Goal: Information Seeking & Learning: Understand process/instructions

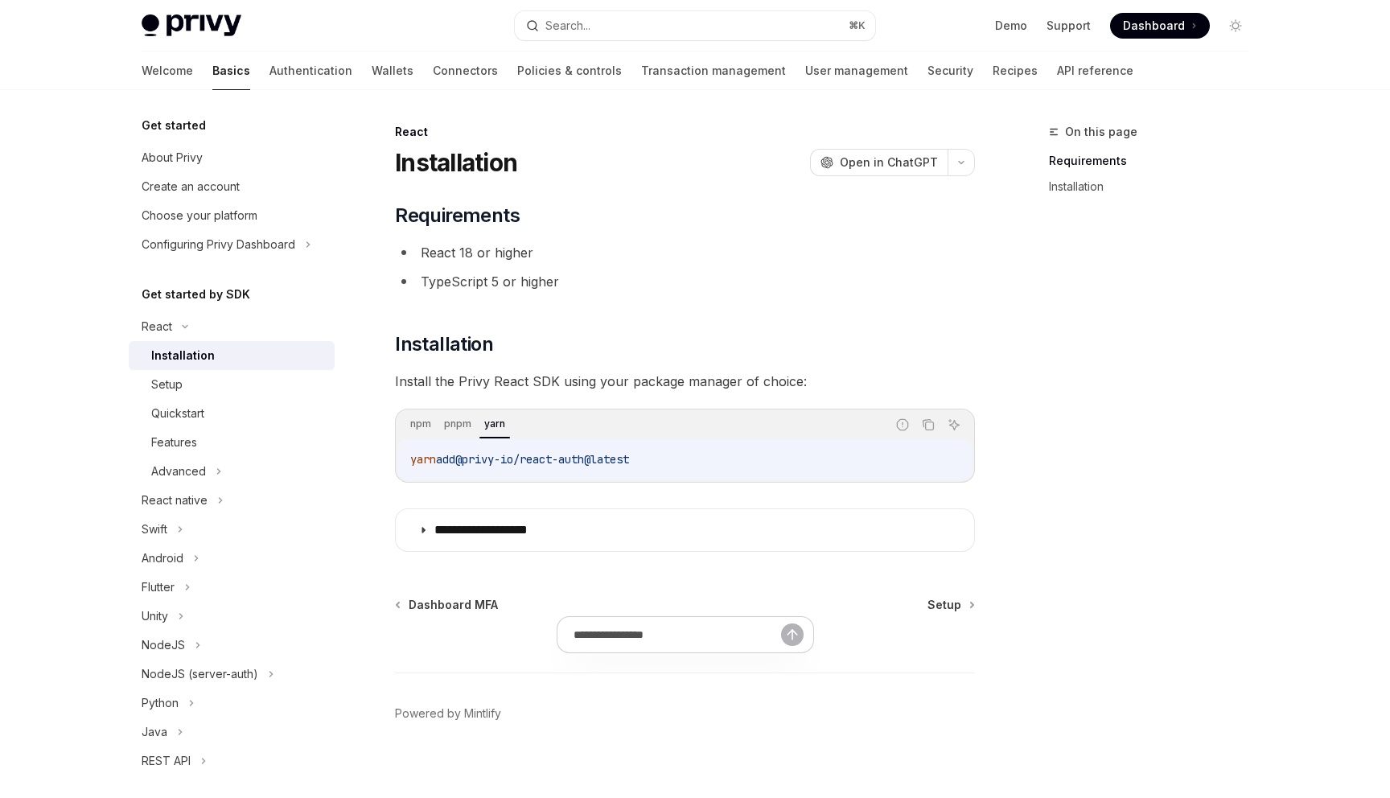
drag, startPoint x: 412, startPoint y: 460, endPoint x: 672, endPoint y: 459, distance: 259.9
click at [672, 459] on code "yarn add @privy-io/react-auth@latest" at bounding box center [685, 459] width 550 height 19
copy span "yarn add @privy-io/react-auth@latest"
click at [954, 608] on span "Setup" at bounding box center [945, 605] width 34 height 16
type textarea "*"
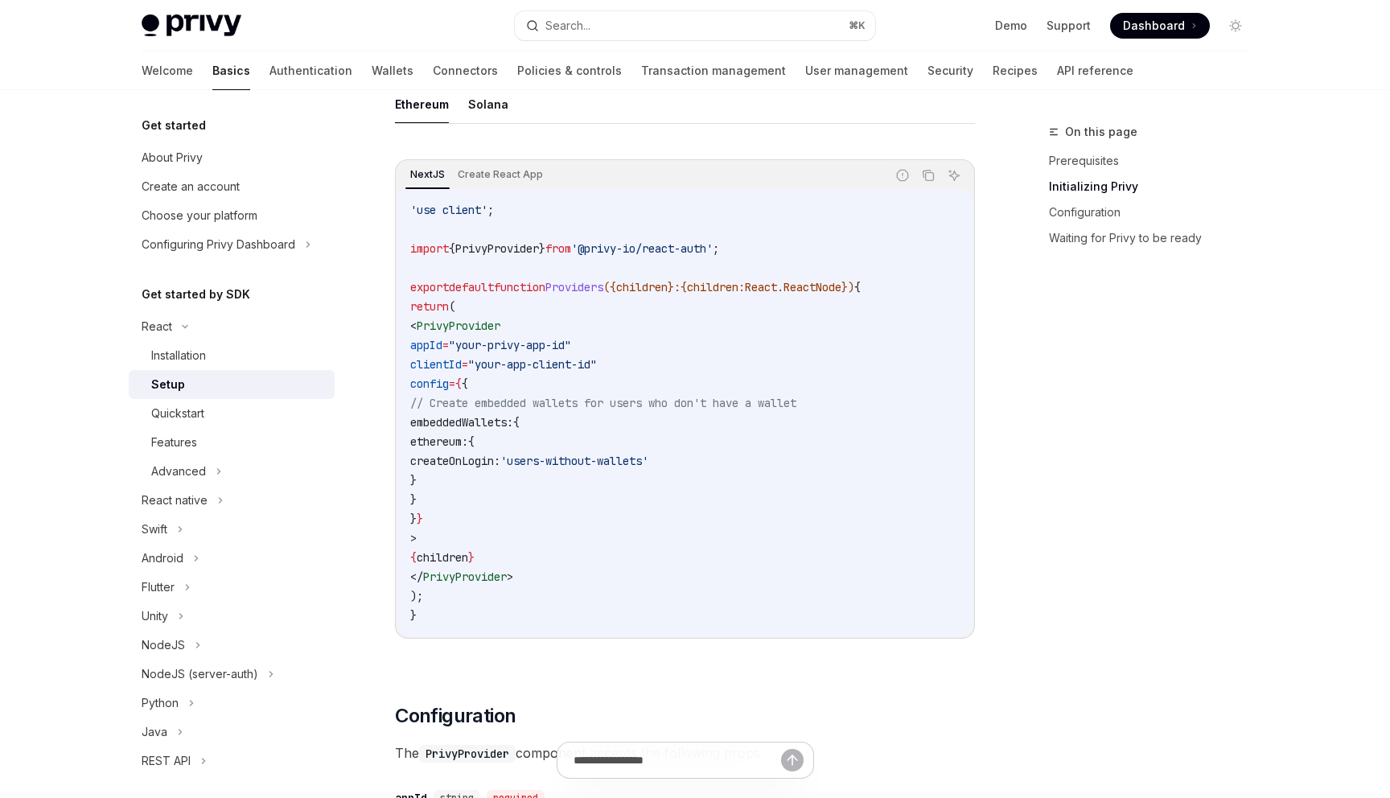
scroll to position [495, 0]
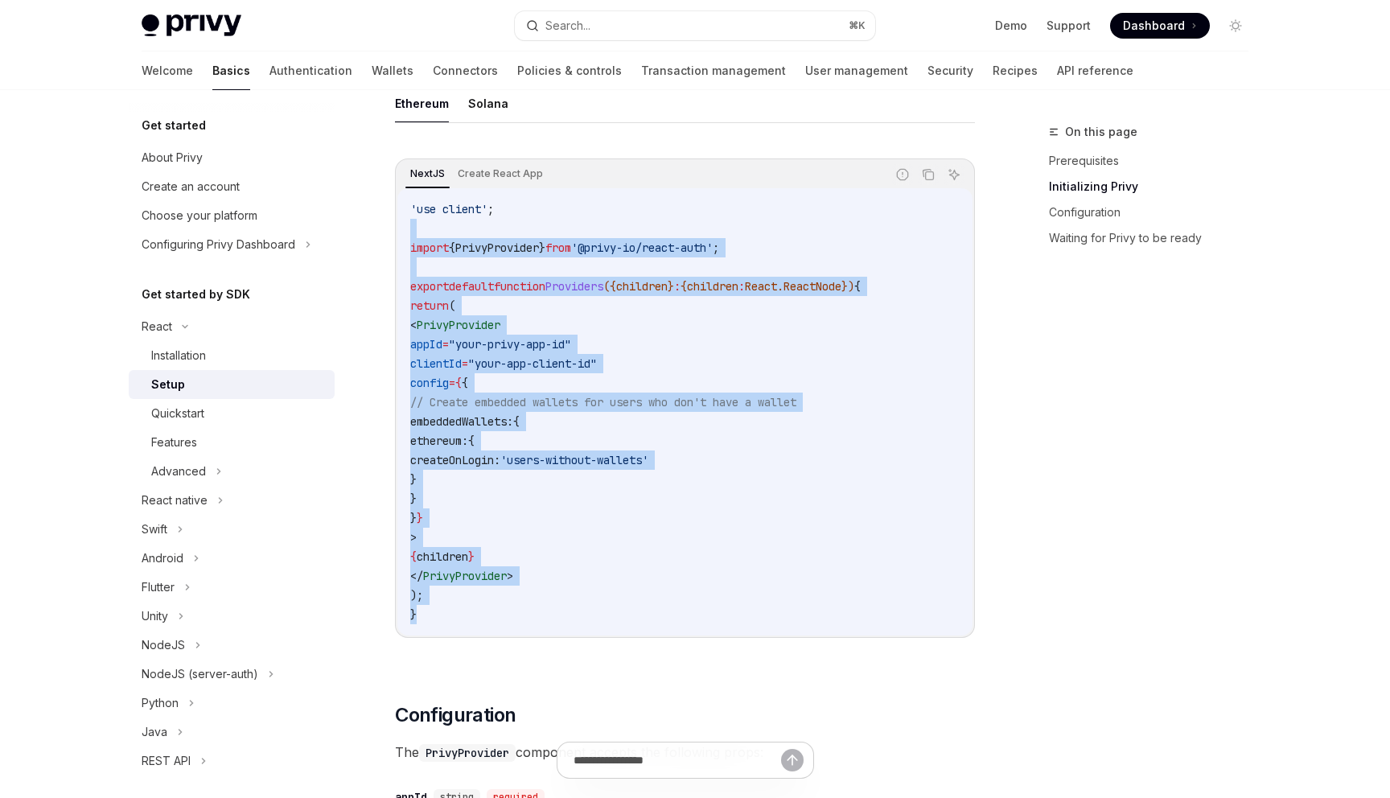
drag, startPoint x: 429, startPoint y: 616, endPoint x: 390, endPoint y: 219, distance: 398.6
click at [929, 175] on icon "Copy the contents from the code block" at bounding box center [928, 174] width 13 height 13
click at [634, 28] on button "Search... ⌘ K" at bounding box center [695, 25] width 360 height 29
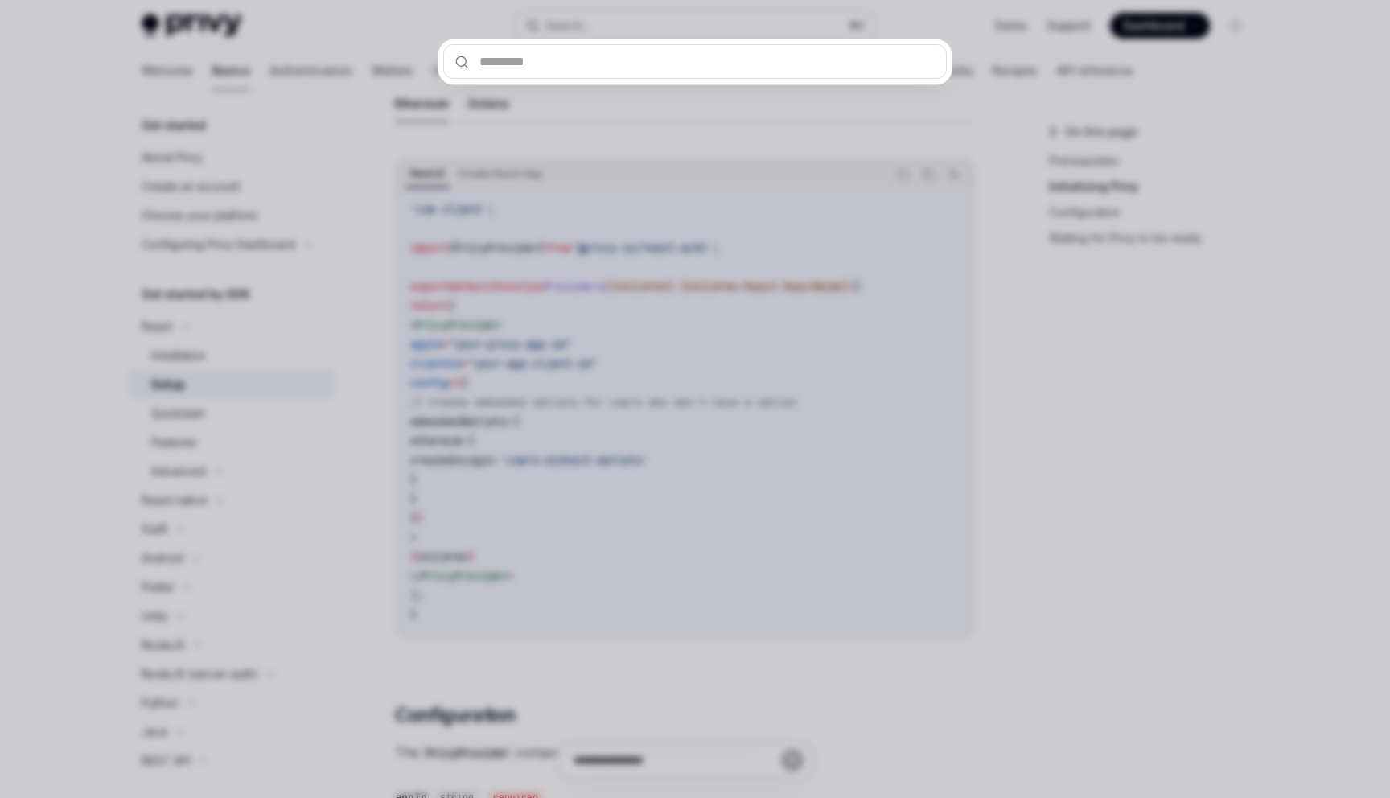
type input "**********"
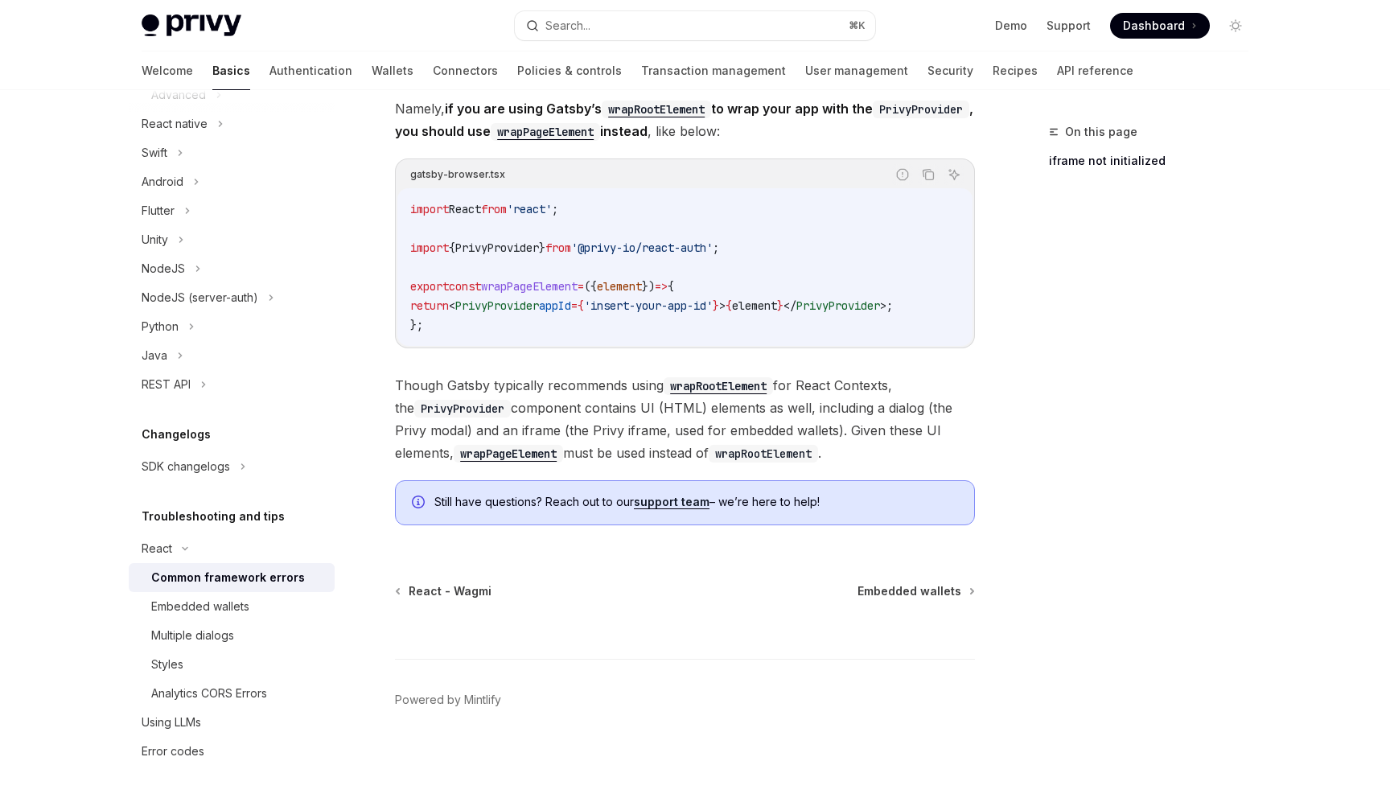
scroll to position [522, 0]
click at [928, 592] on span "Embedded wallets" at bounding box center [910, 591] width 104 height 16
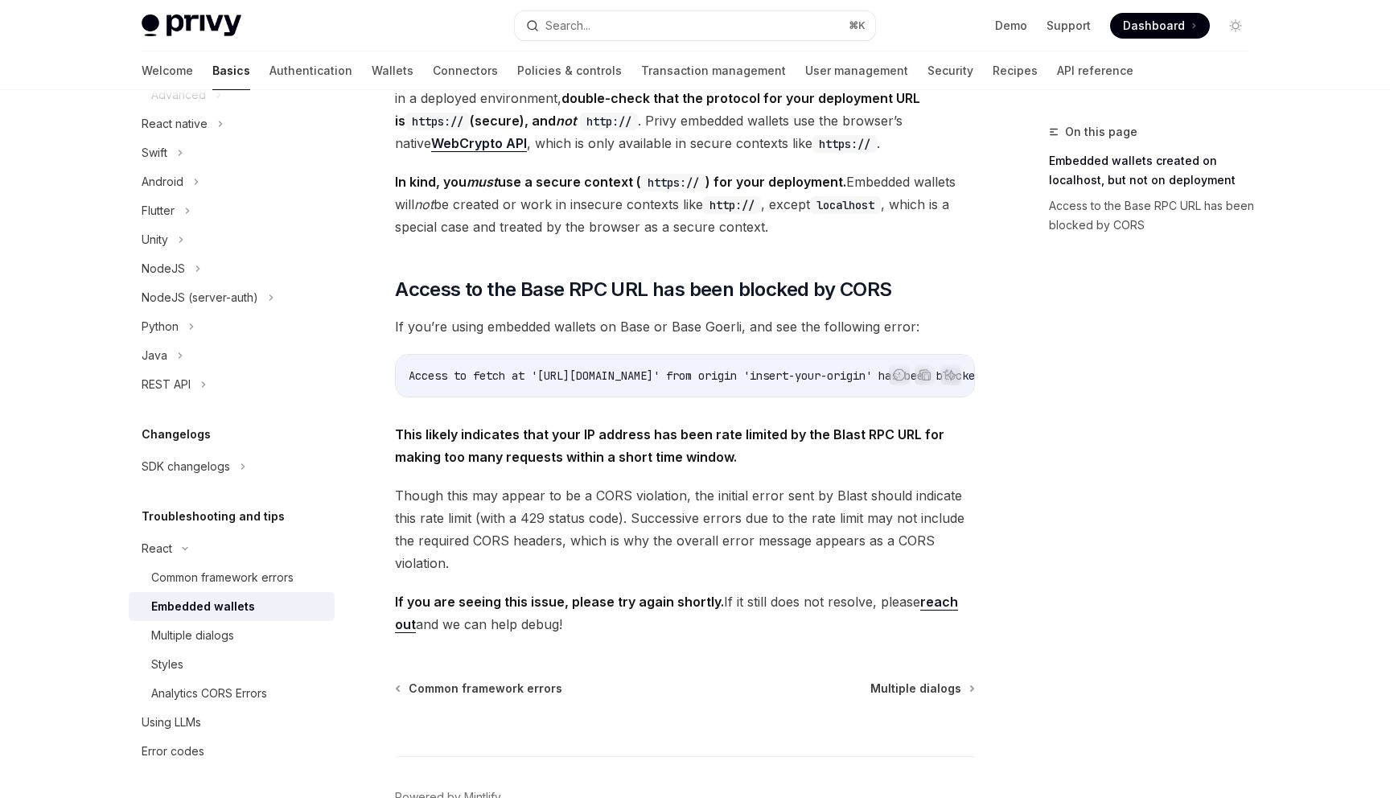
scroll to position [365, 0]
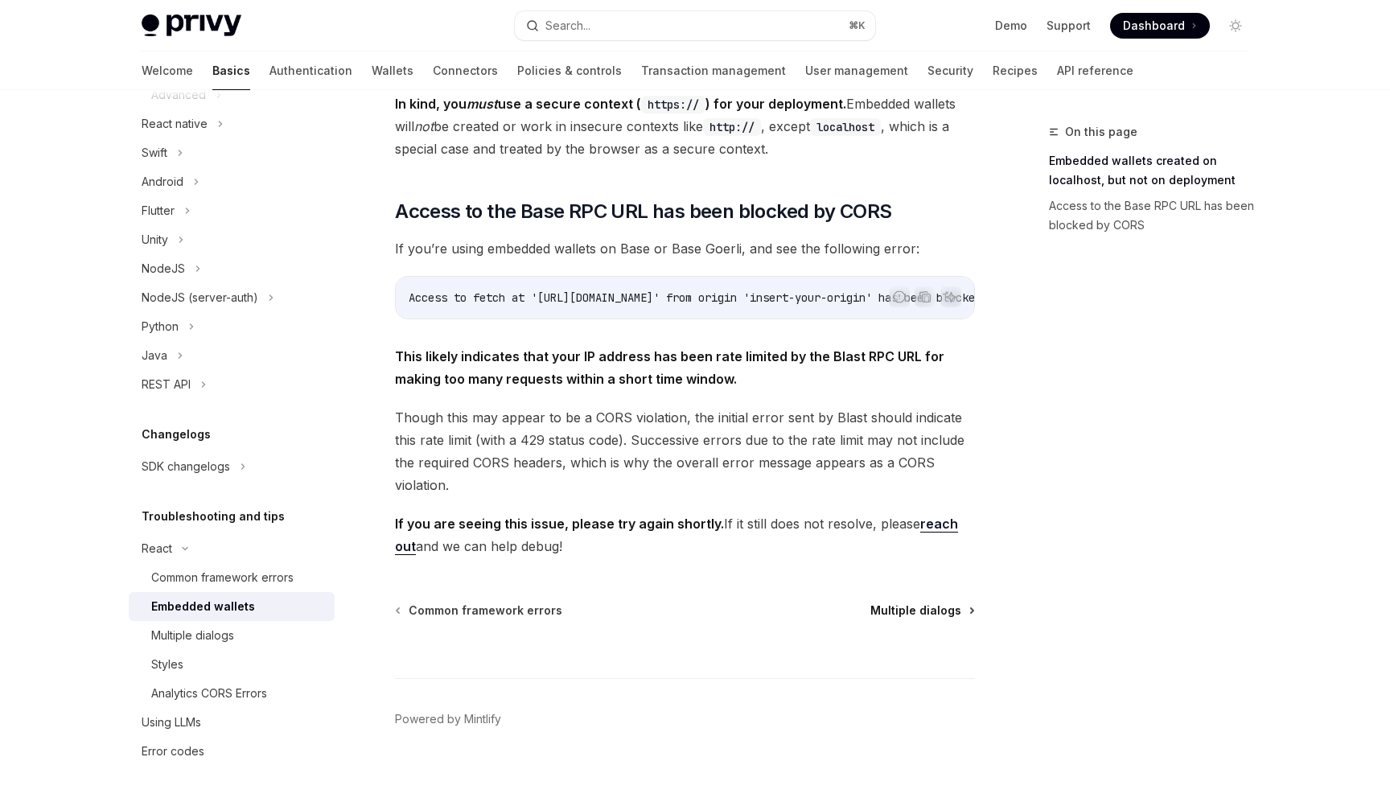
click at [904, 603] on span "Multiple dialogs" at bounding box center [916, 611] width 91 height 16
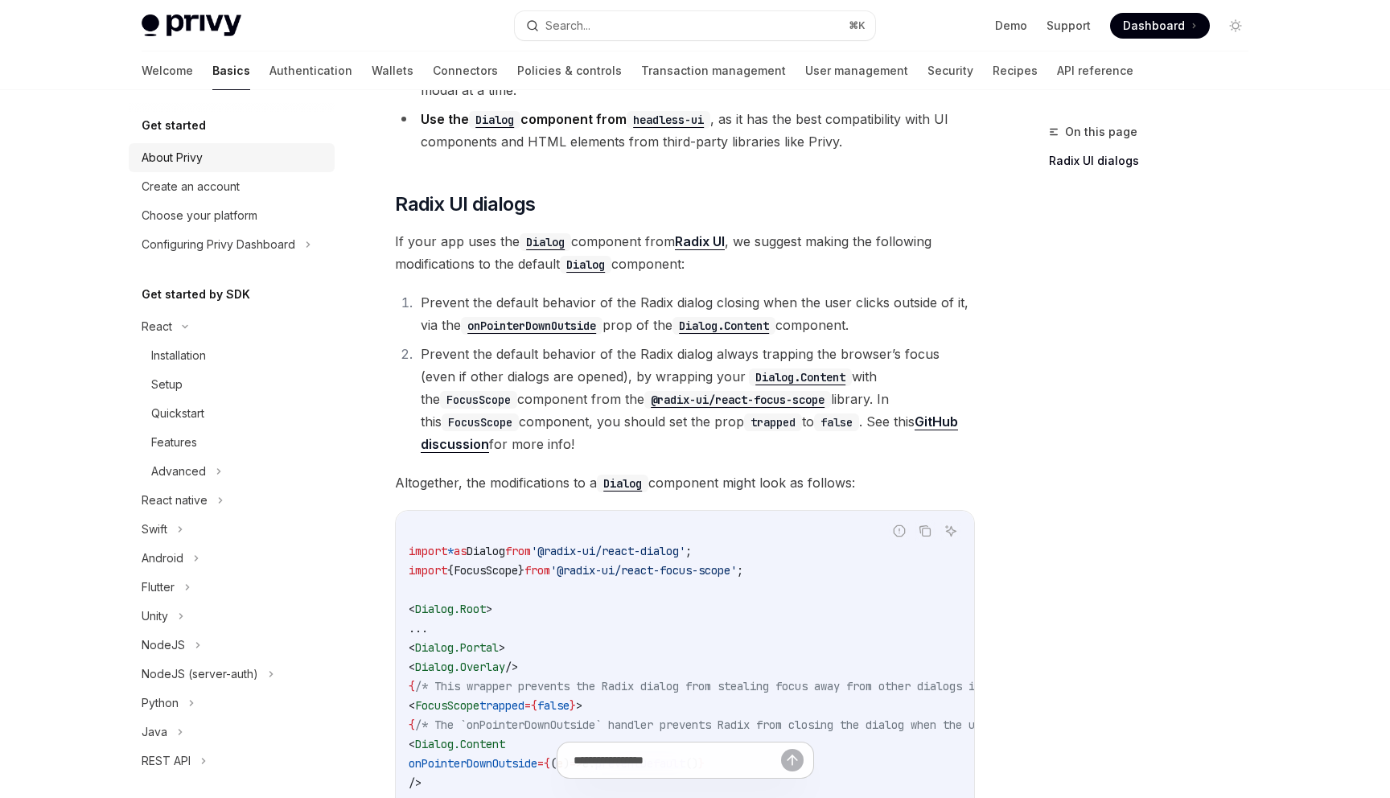
click at [200, 153] on div "About Privy" at bounding box center [172, 157] width 61 height 19
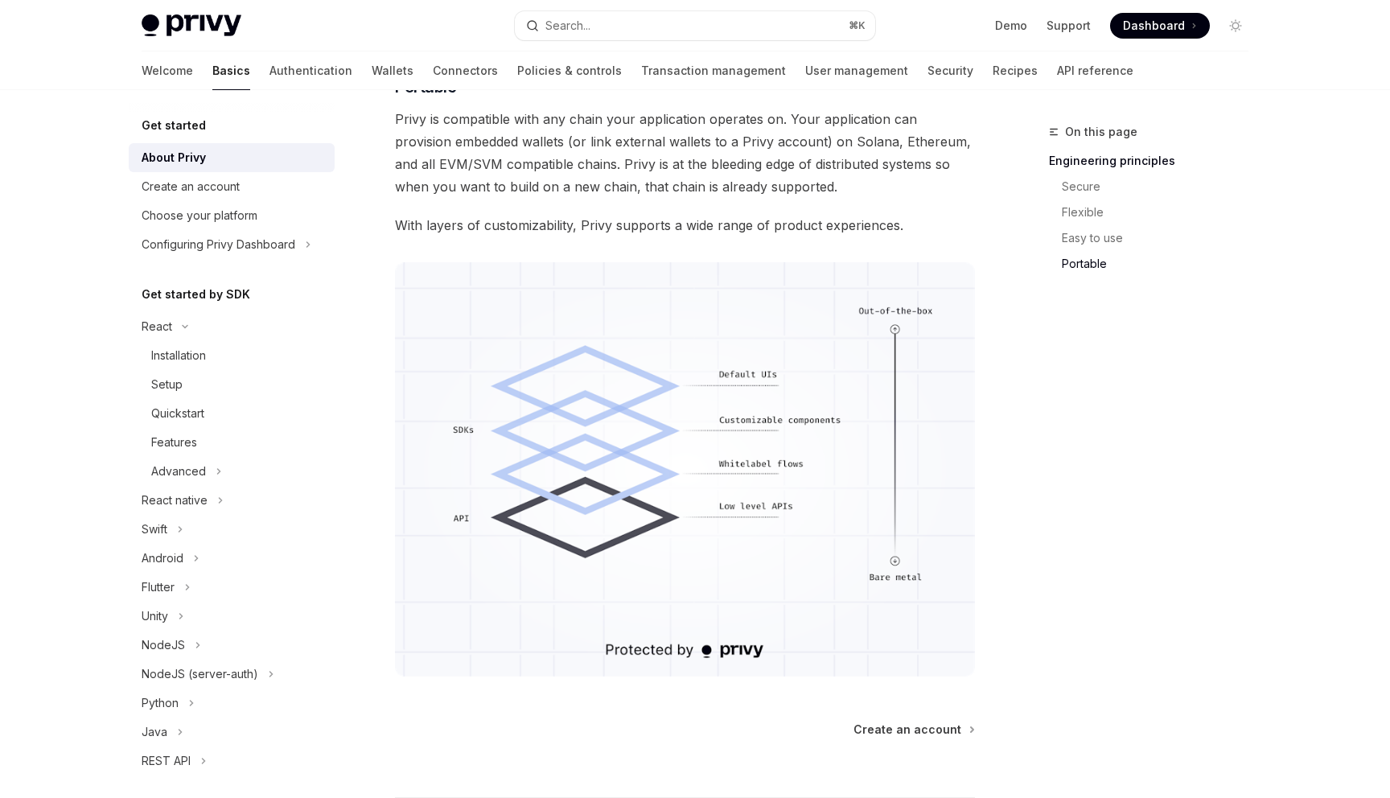
scroll to position [1328, 0]
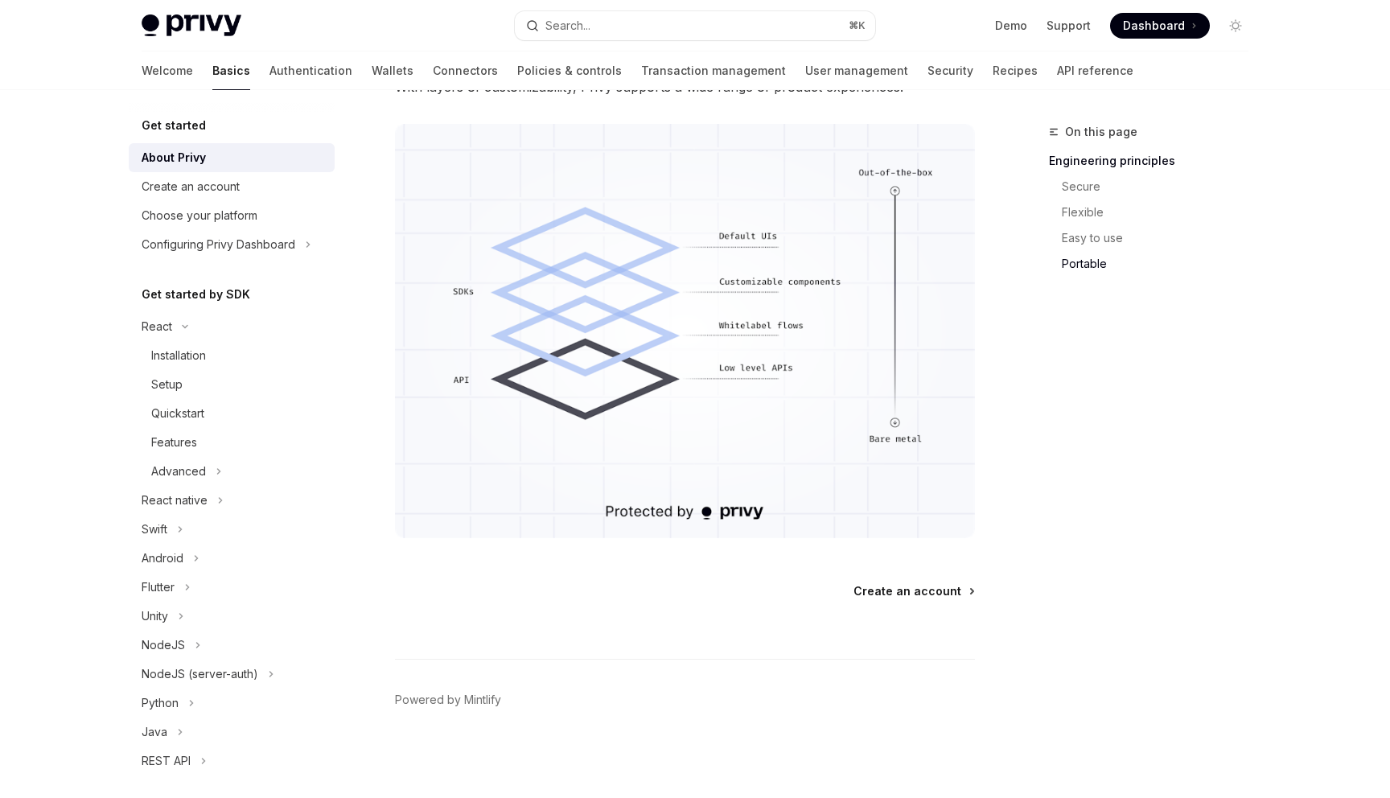
click at [925, 586] on span "Create an account" at bounding box center [908, 591] width 108 height 16
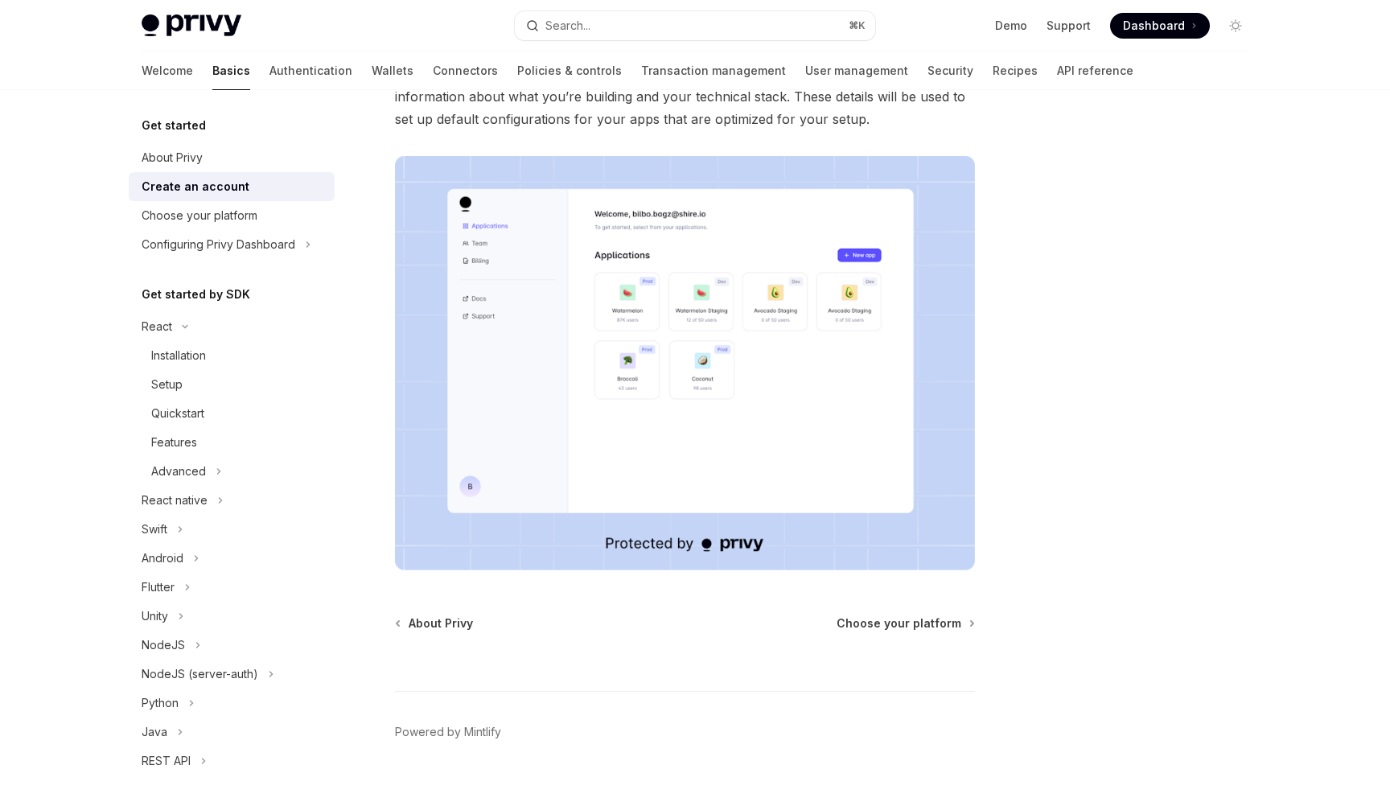
scroll to position [233, 0]
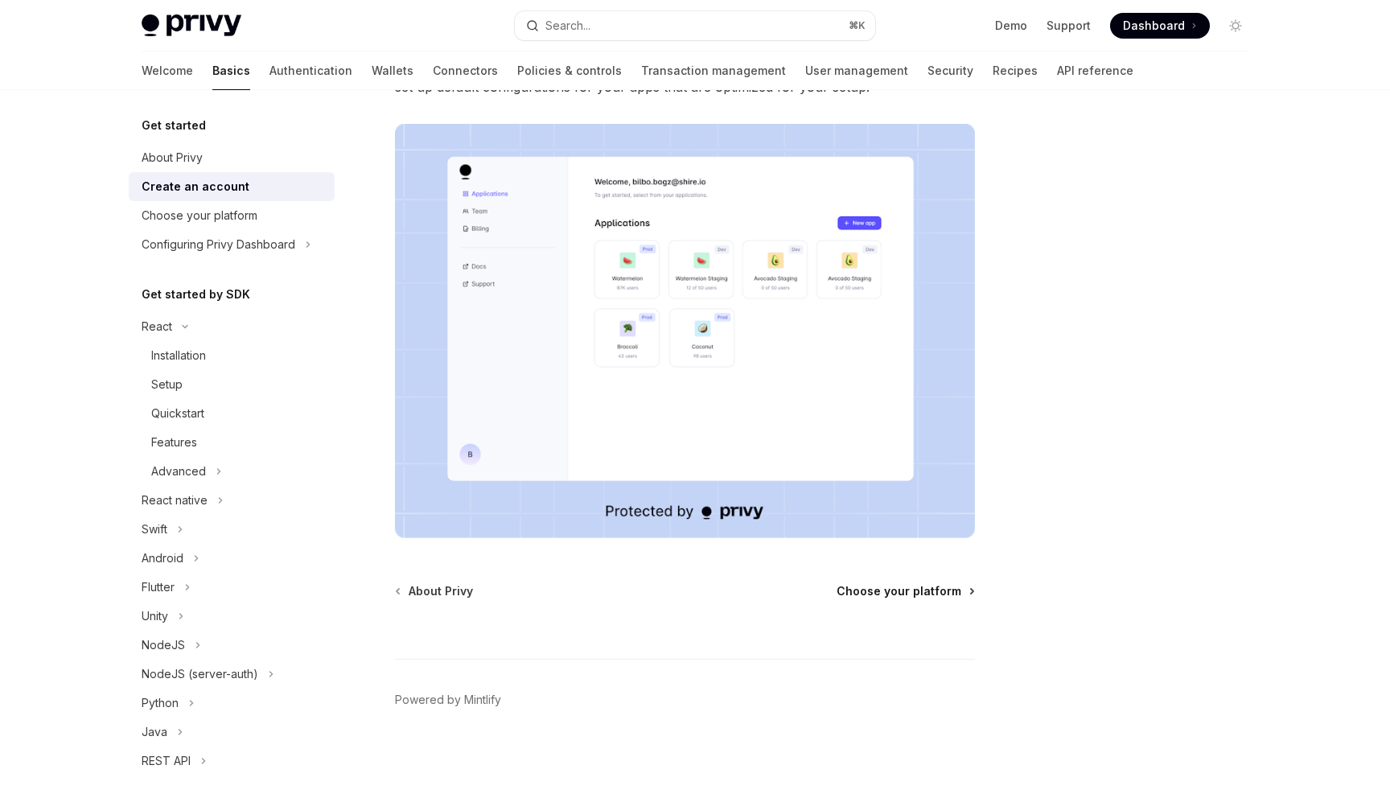
click at [886, 594] on span "Choose your platform" at bounding box center [899, 591] width 125 height 16
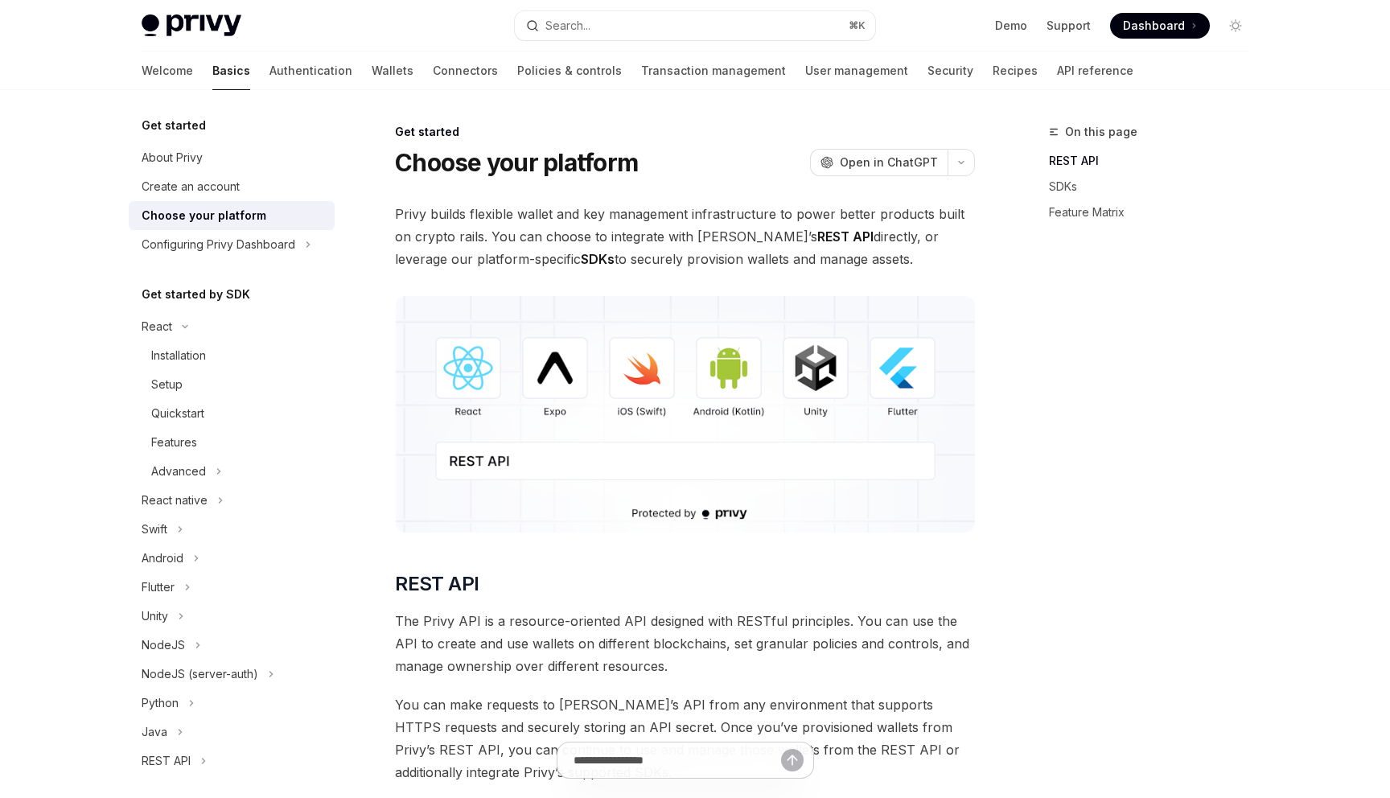
click at [475, 387] on img at bounding box center [685, 414] width 580 height 237
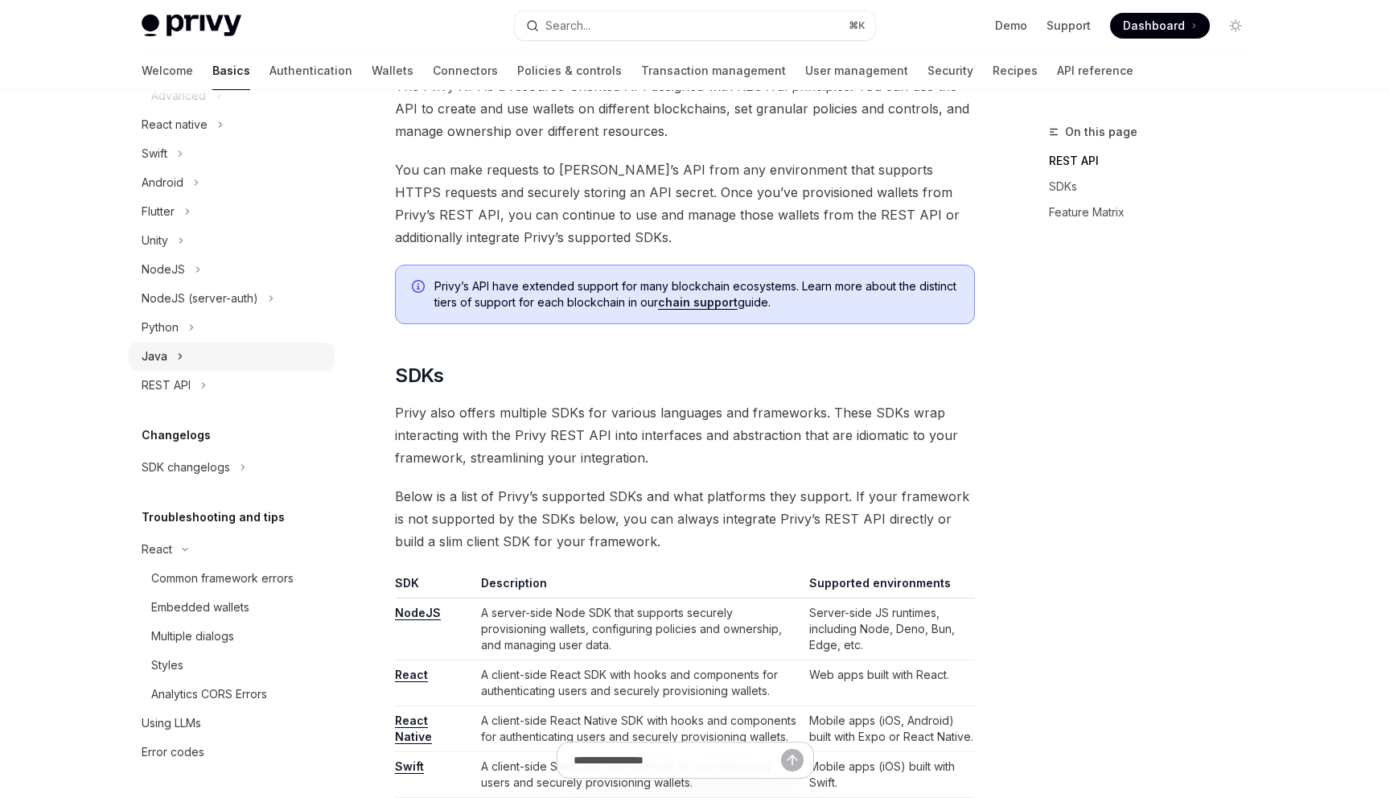
scroll to position [377, 0]
click at [167, 552] on div "React" at bounding box center [157, 548] width 31 height 19
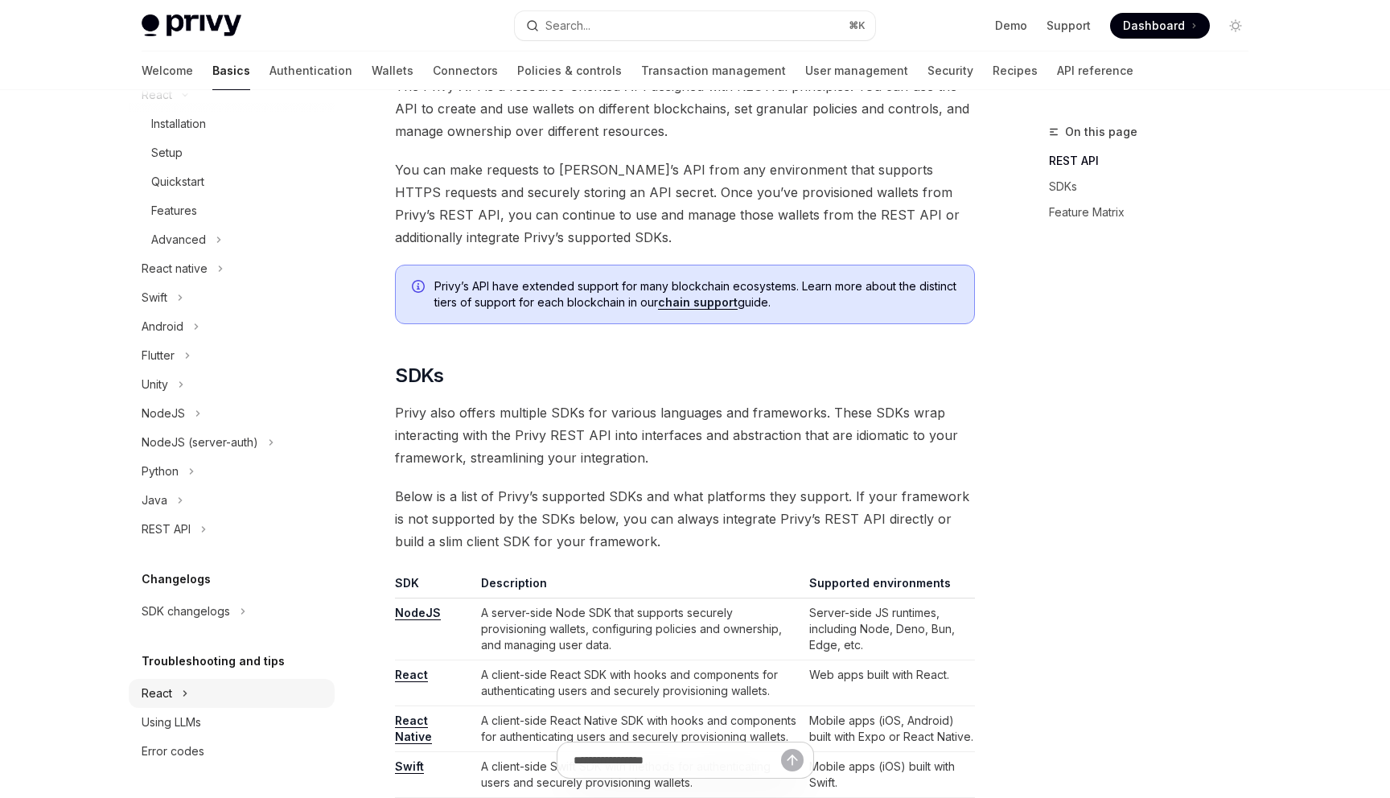
scroll to position [232, 0]
click at [172, 689] on div "React" at bounding box center [232, 693] width 206 height 29
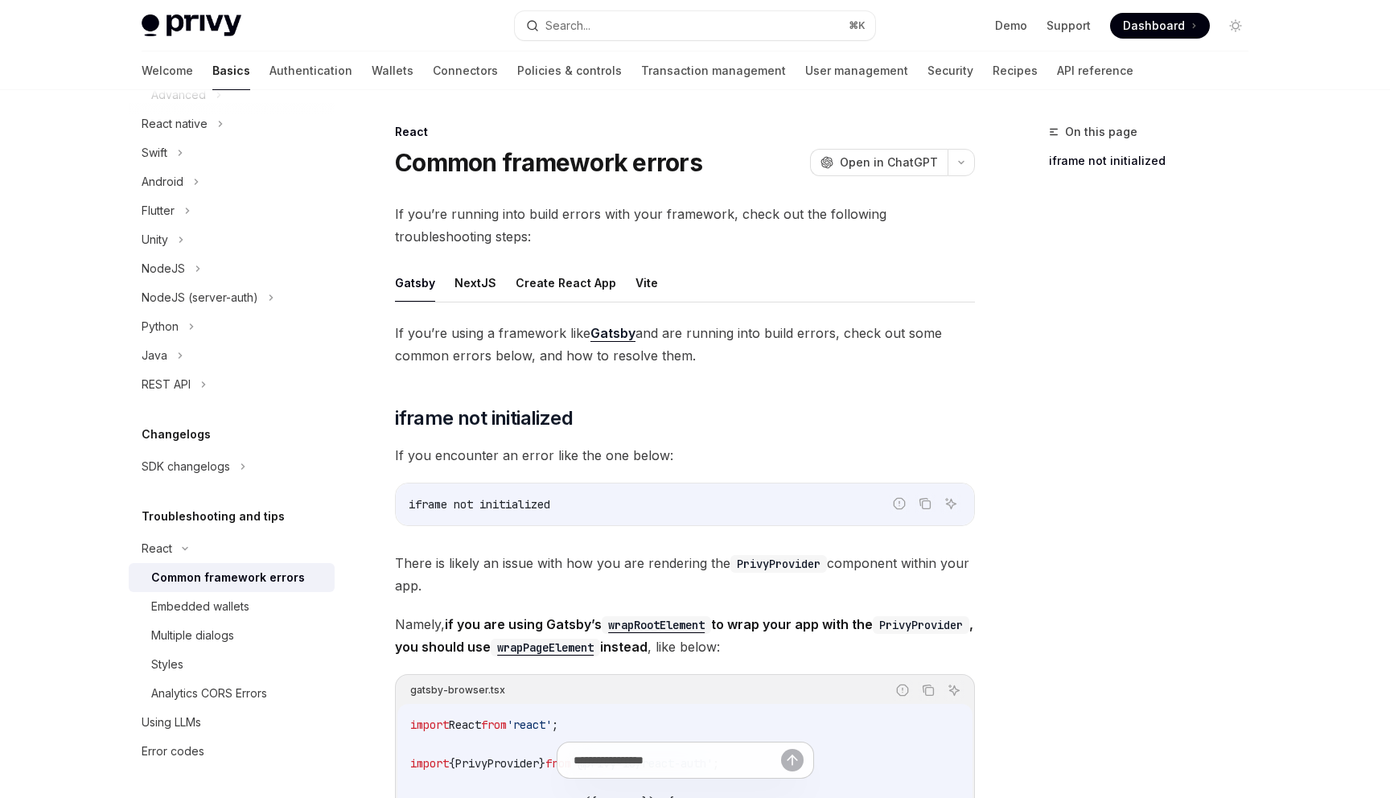
click at [197, 574] on div "Common framework errors" at bounding box center [228, 577] width 154 height 19
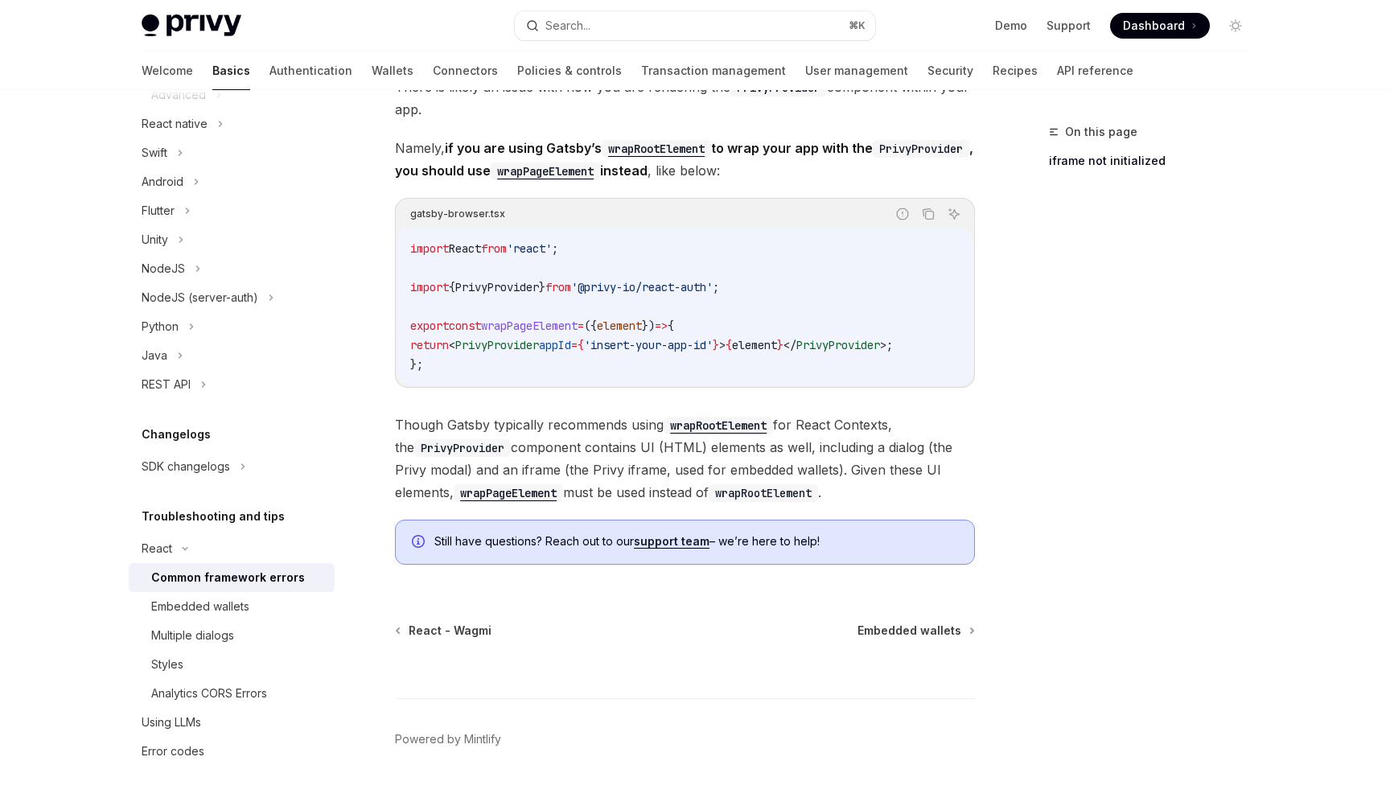
scroll to position [478, 0]
click at [253, 603] on div "Embedded wallets" at bounding box center [238, 606] width 174 height 19
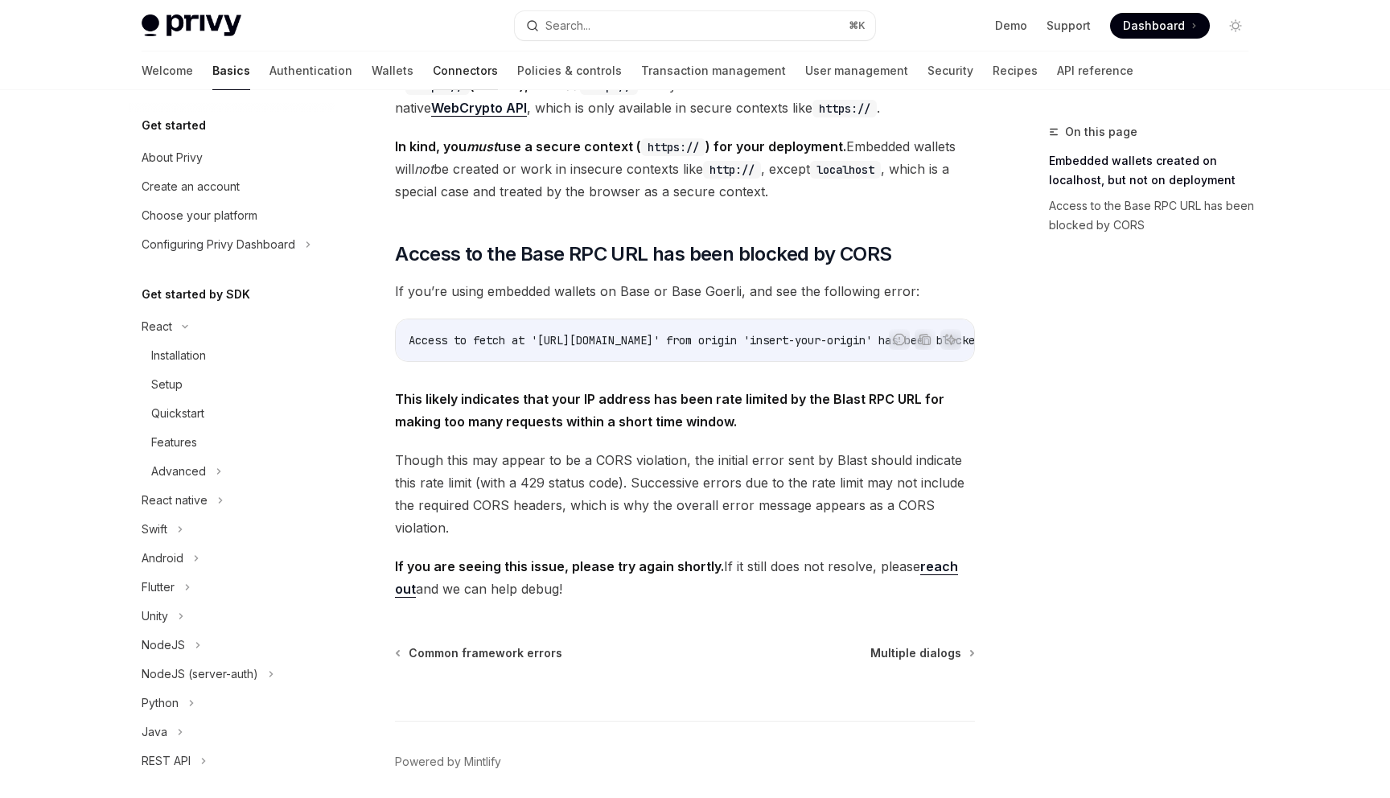
click at [433, 65] on link "Connectors" at bounding box center [465, 70] width 65 height 39
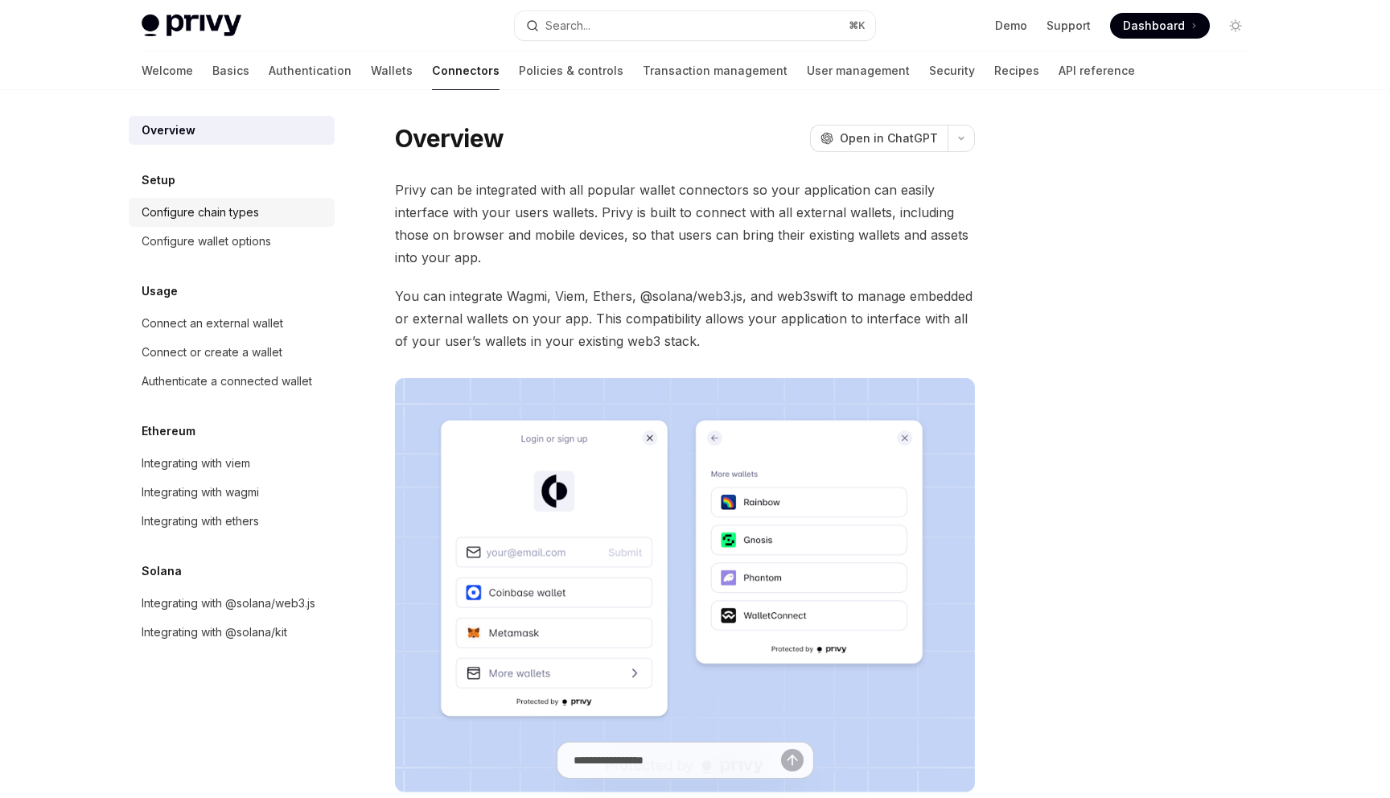
click at [246, 208] on div "Configure chain types" at bounding box center [200, 212] width 117 height 19
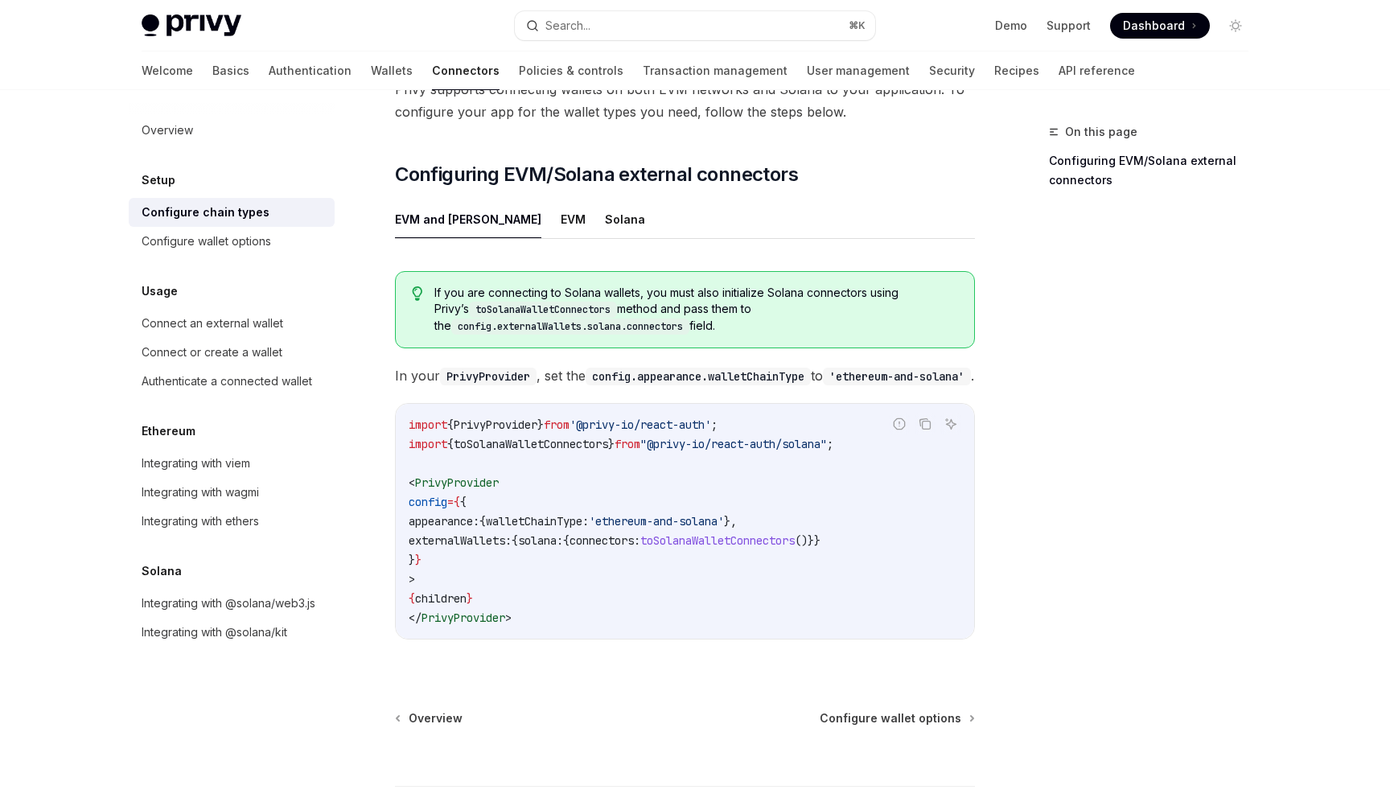
scroll to position [156, 0]
click at [274, 248] on div "Configure wallet options" at bounding box center [233, 241] width 183 height 19
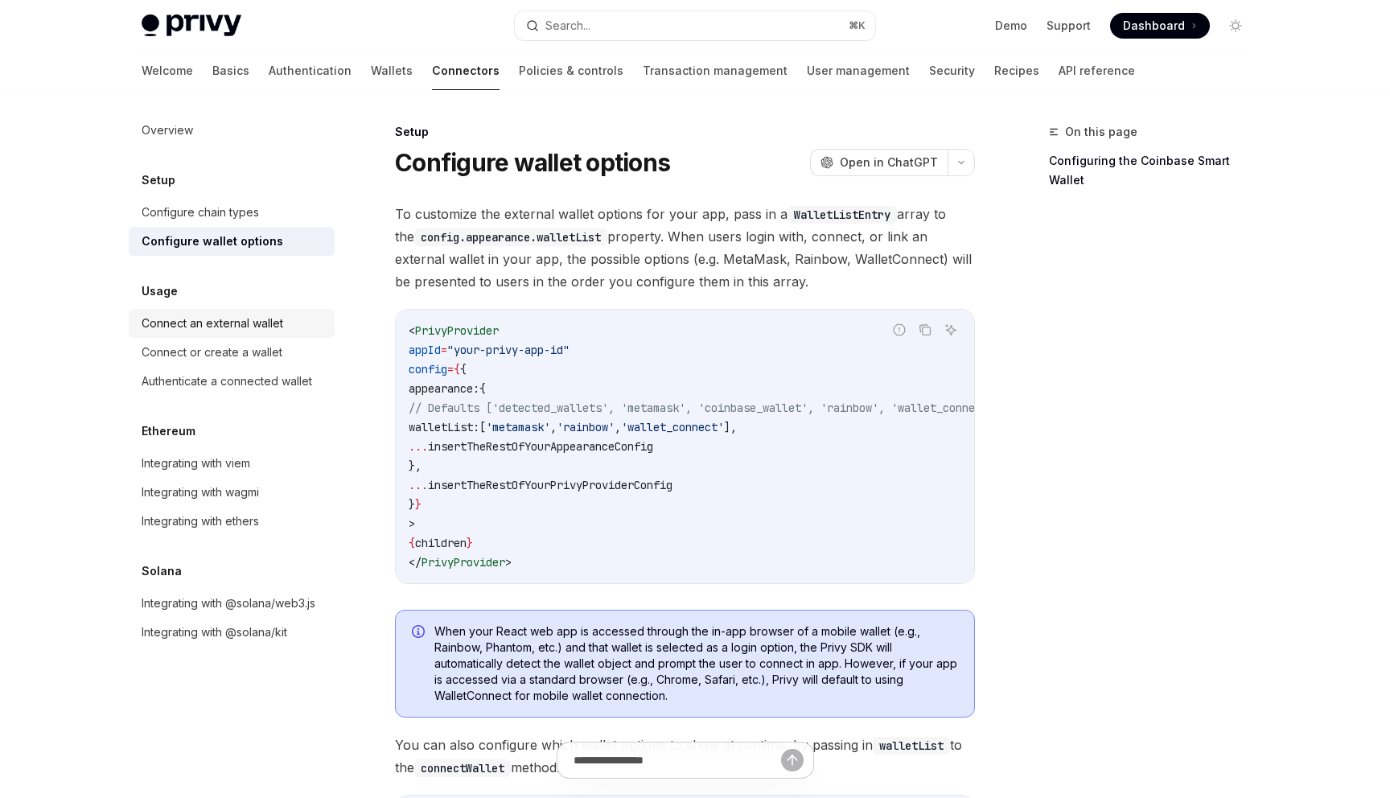
click at [248, 322] on div "Connect an external wallet" at bounding box center [213, 323] width 142 height 19
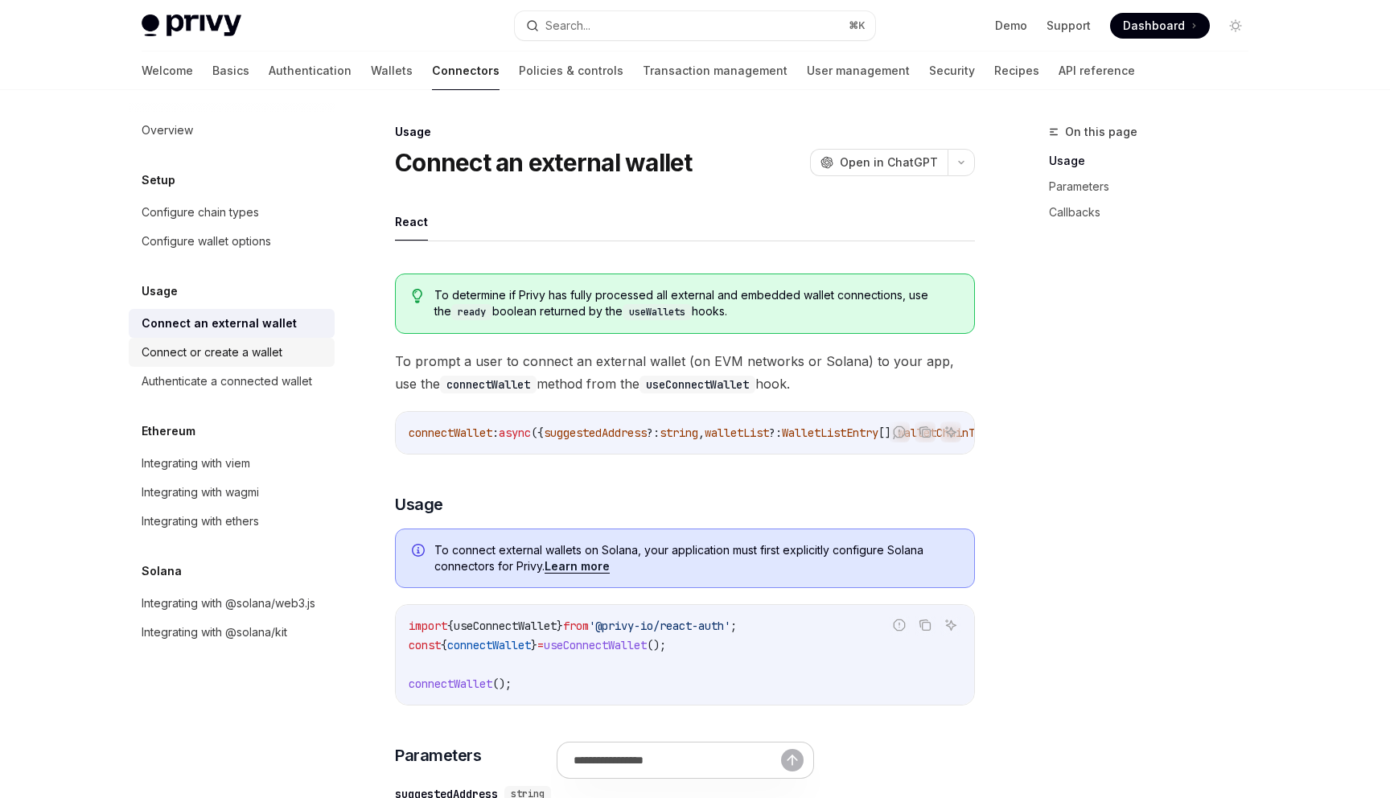
click at [265, 347] on div "Connect or create a wallet" at bounding box center [212, 352] width 141 height 19
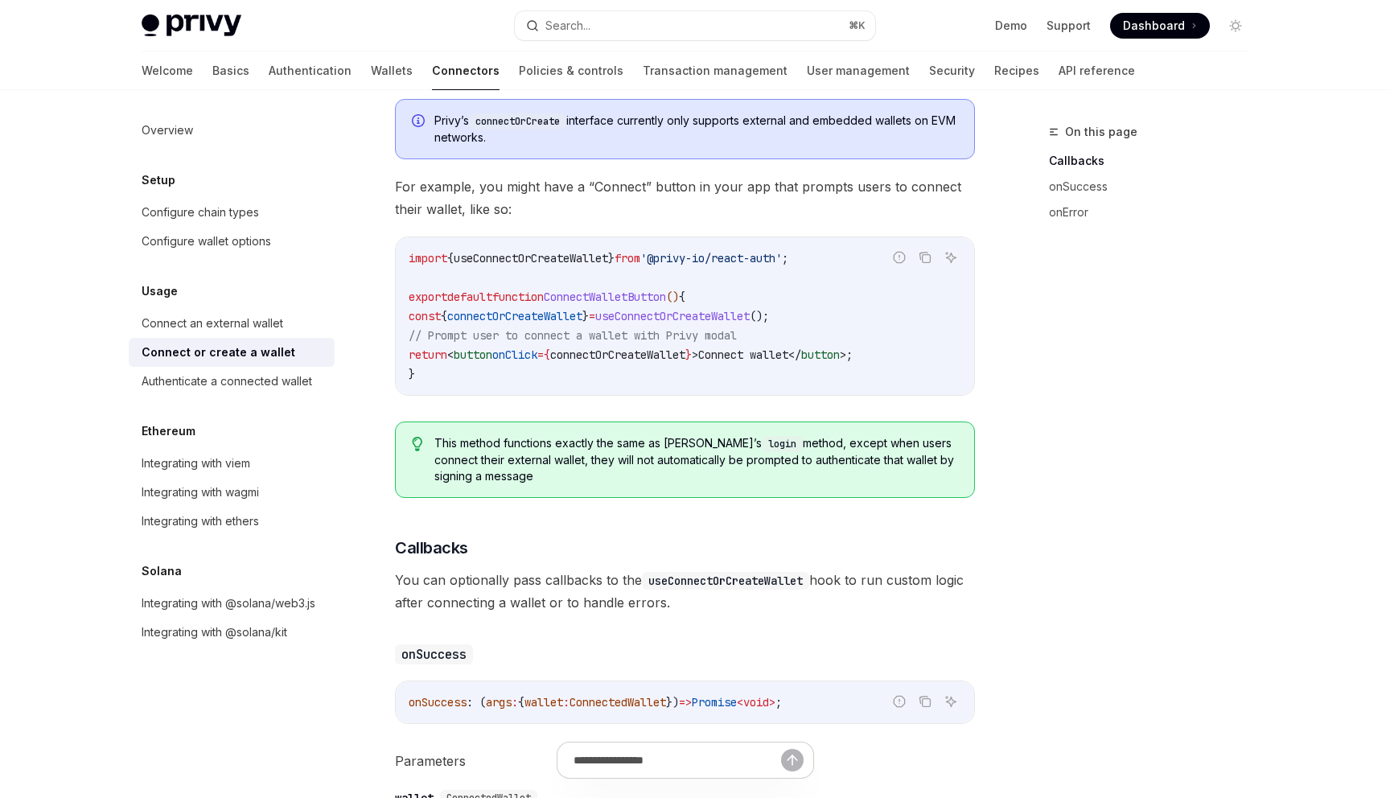
scroll to position [439, 0]
click at [257, 377] on div "Authenticate a connected wallet" at bounding box center [227, 381] width 171 height 19
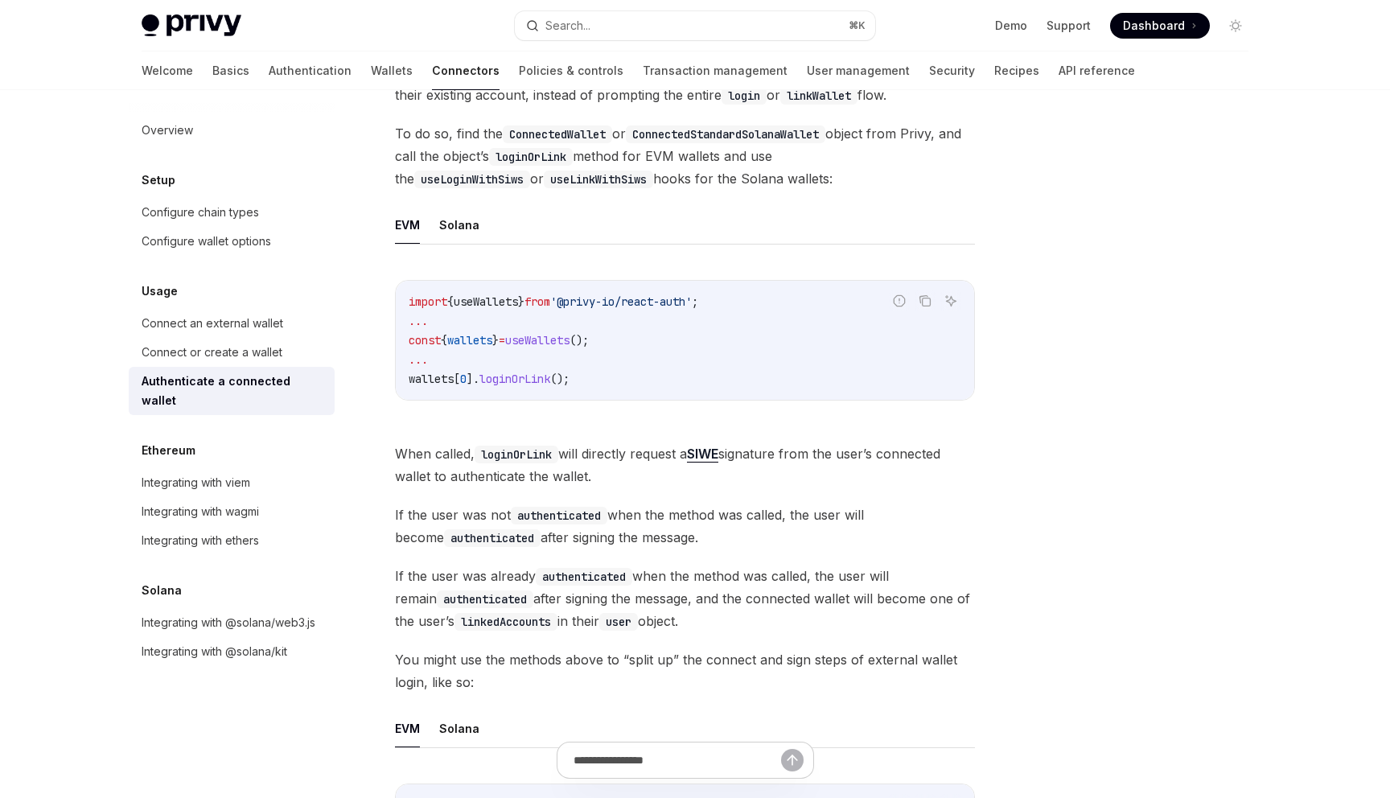
scroll to position [92, 0]
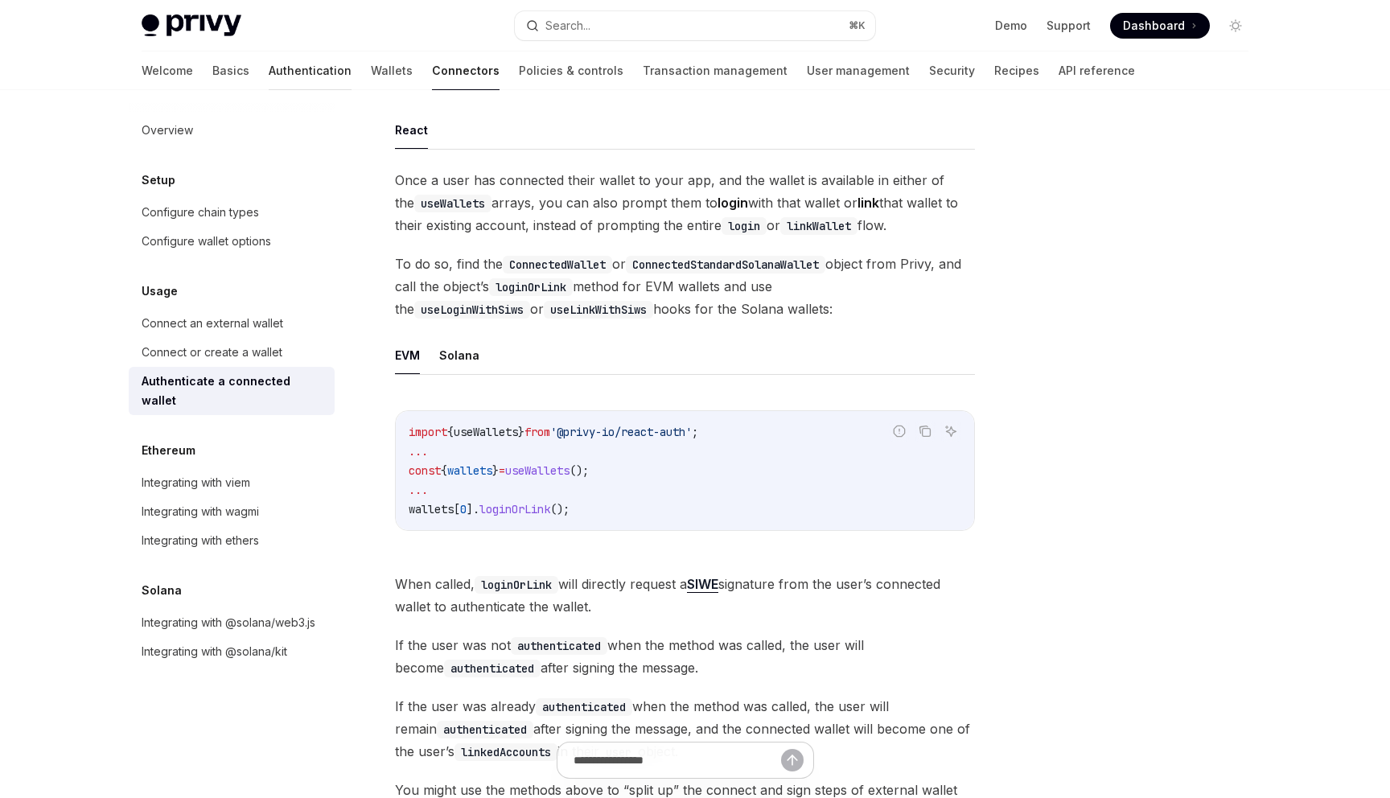
click at [269, 66] on link "Authentication" at bounding box center [310, 70] width 83 height 39
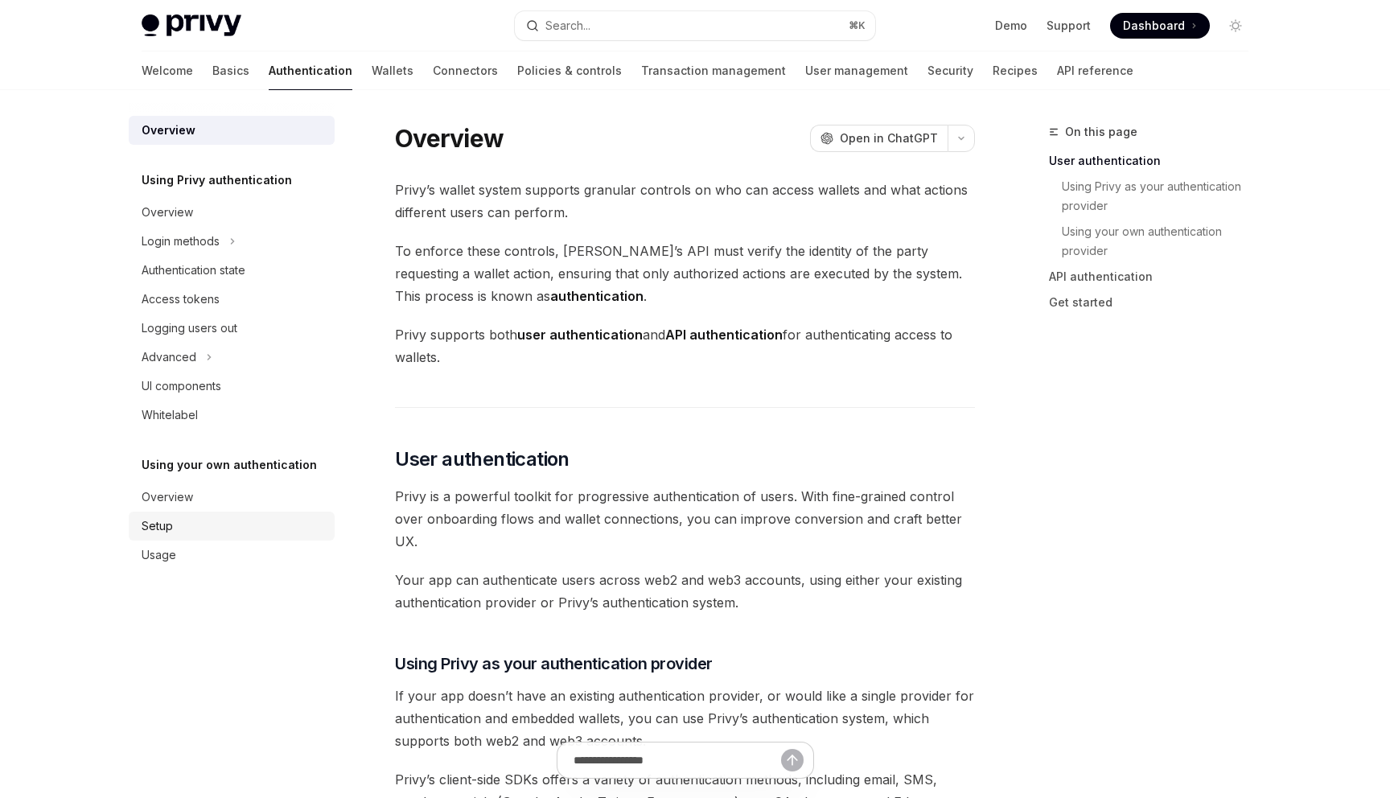
click at [163, 528] on div "Setup" at bounding box center [157, 526] width 31 height 19
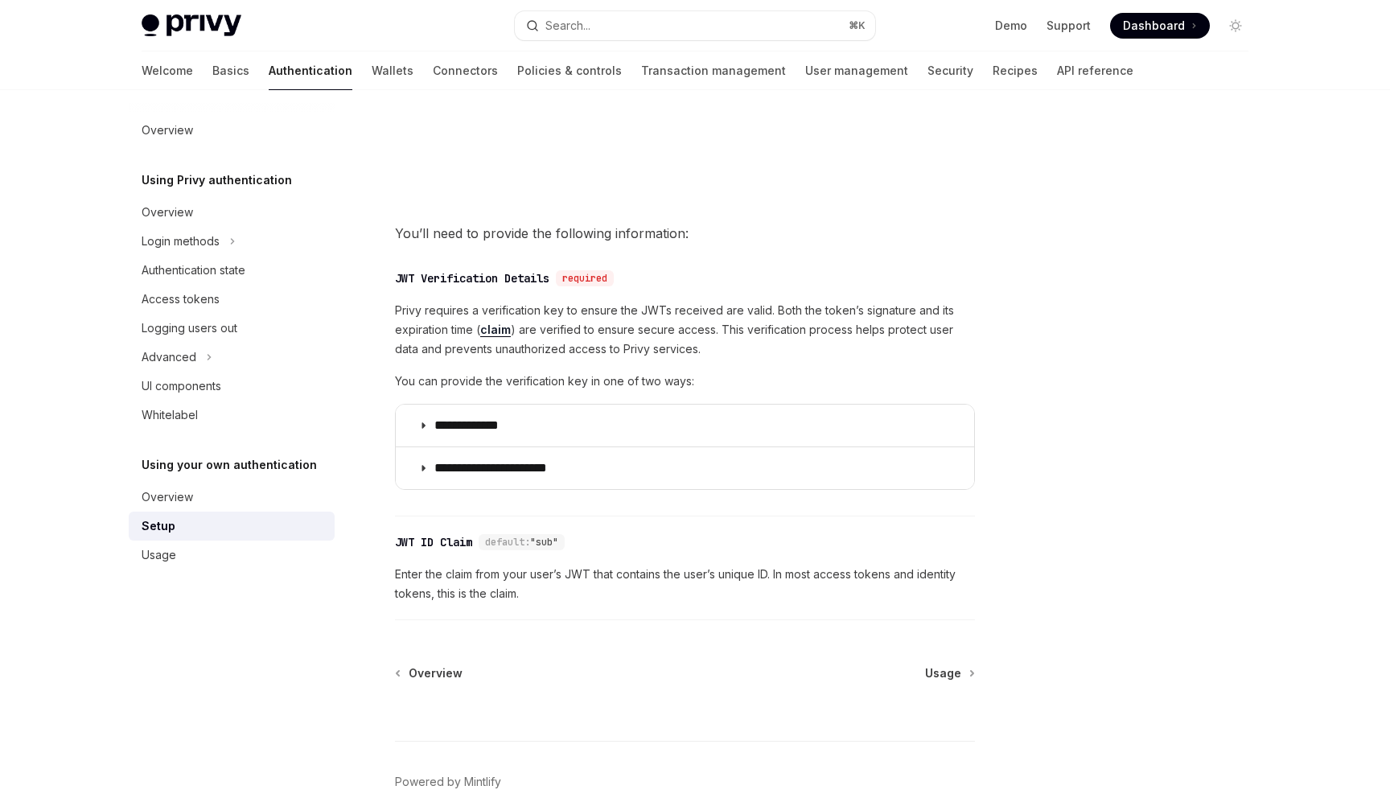
scroll to position [678, 0]
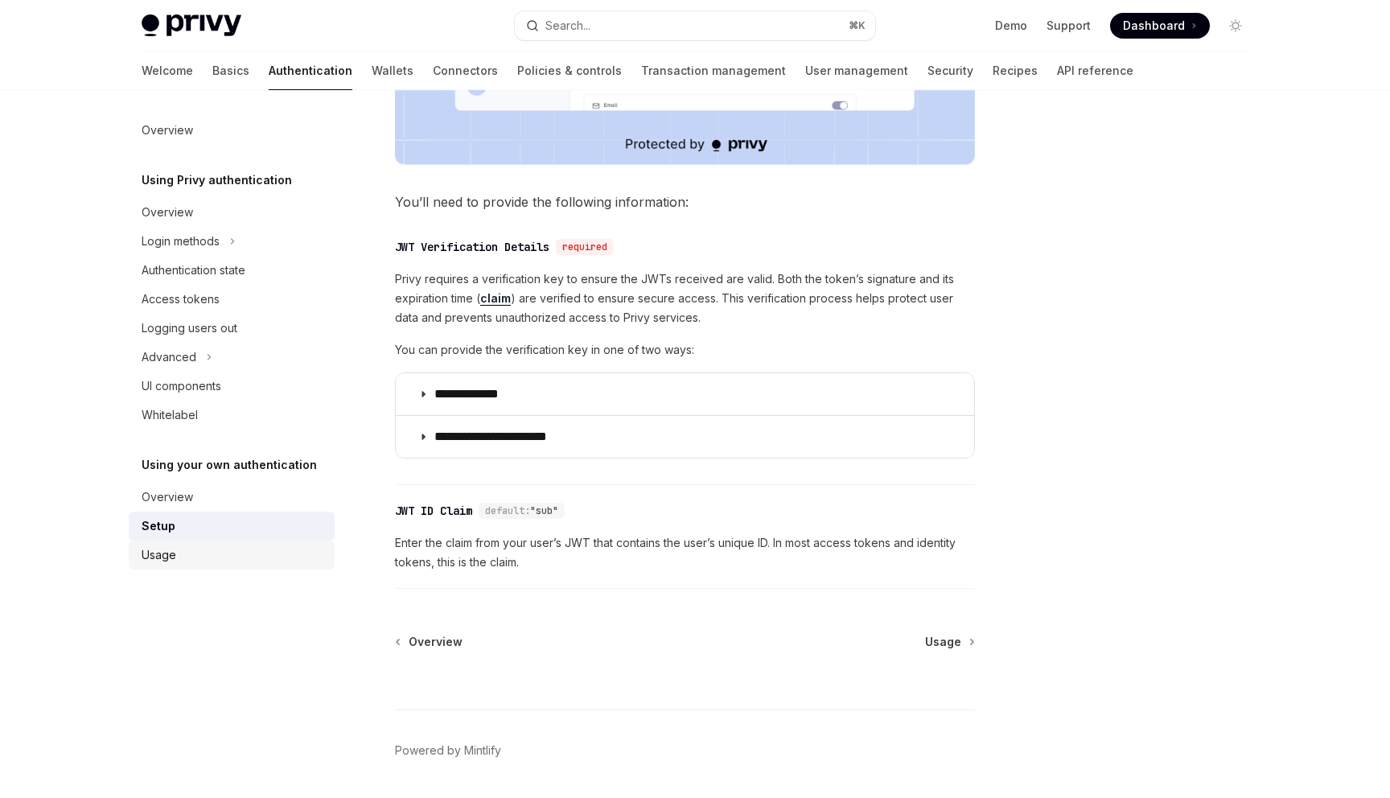
click at [207, 560] on div "Usage" at bounding box center [233, 555] width 183 height 19
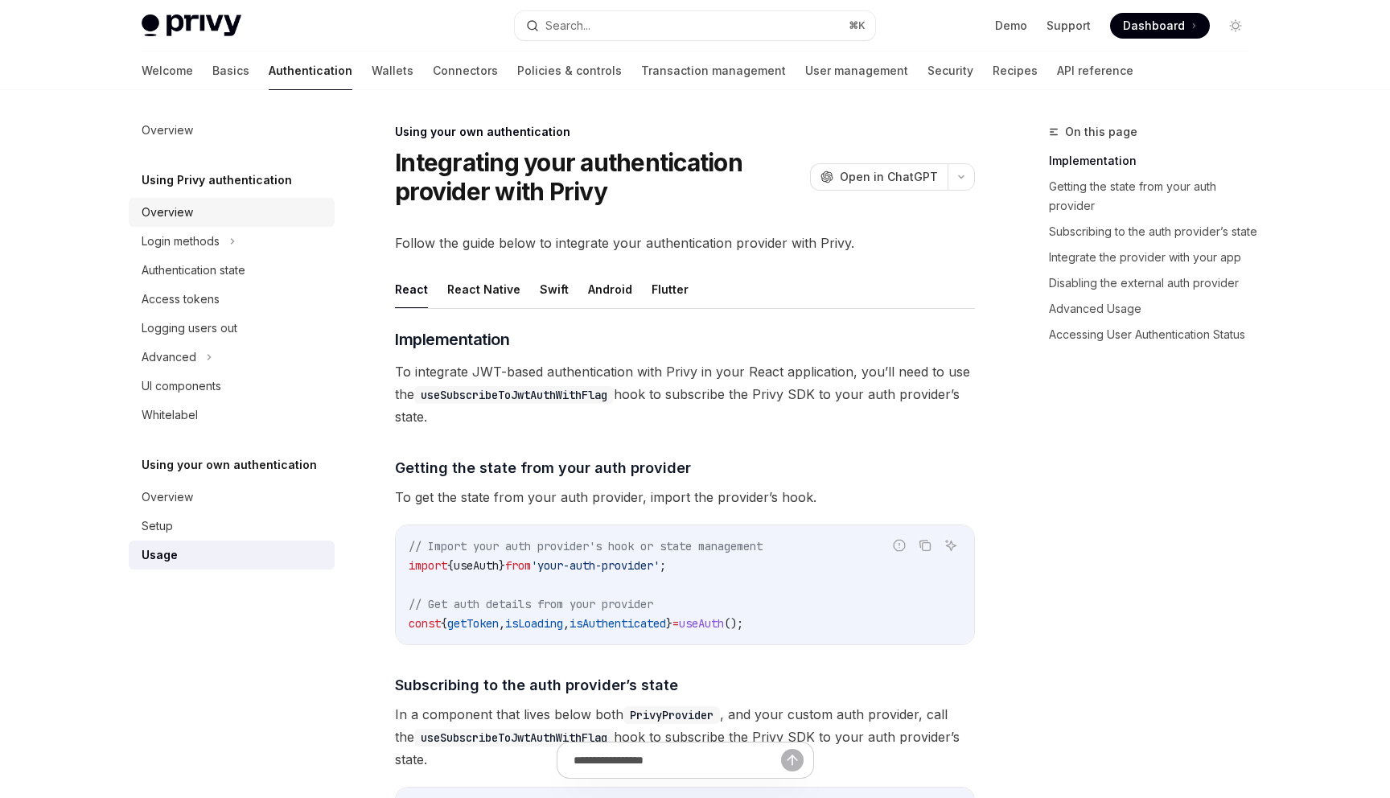
click at [198, 223] on link "Overview" at bounding box center [232, 212] width 206 height 29
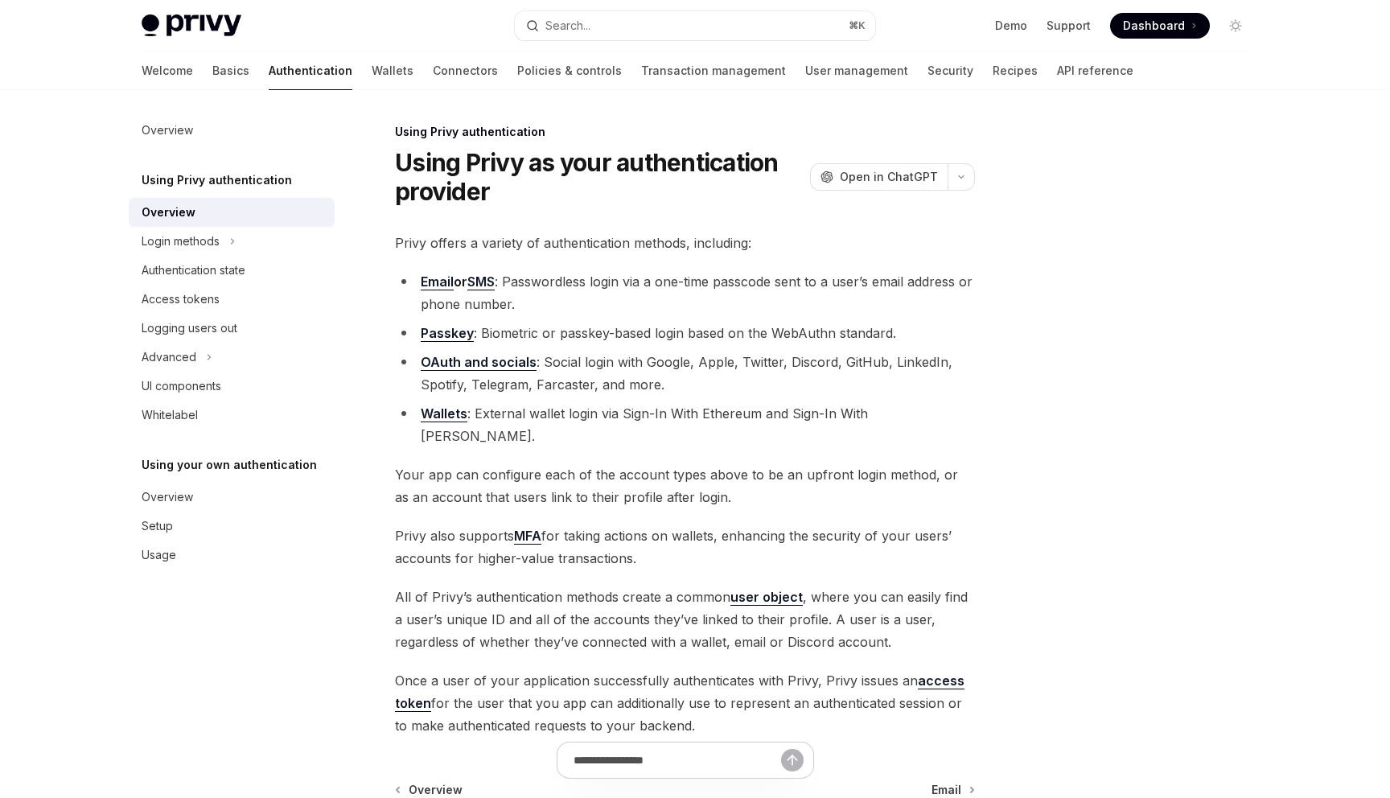
scroll to position [176, 0]
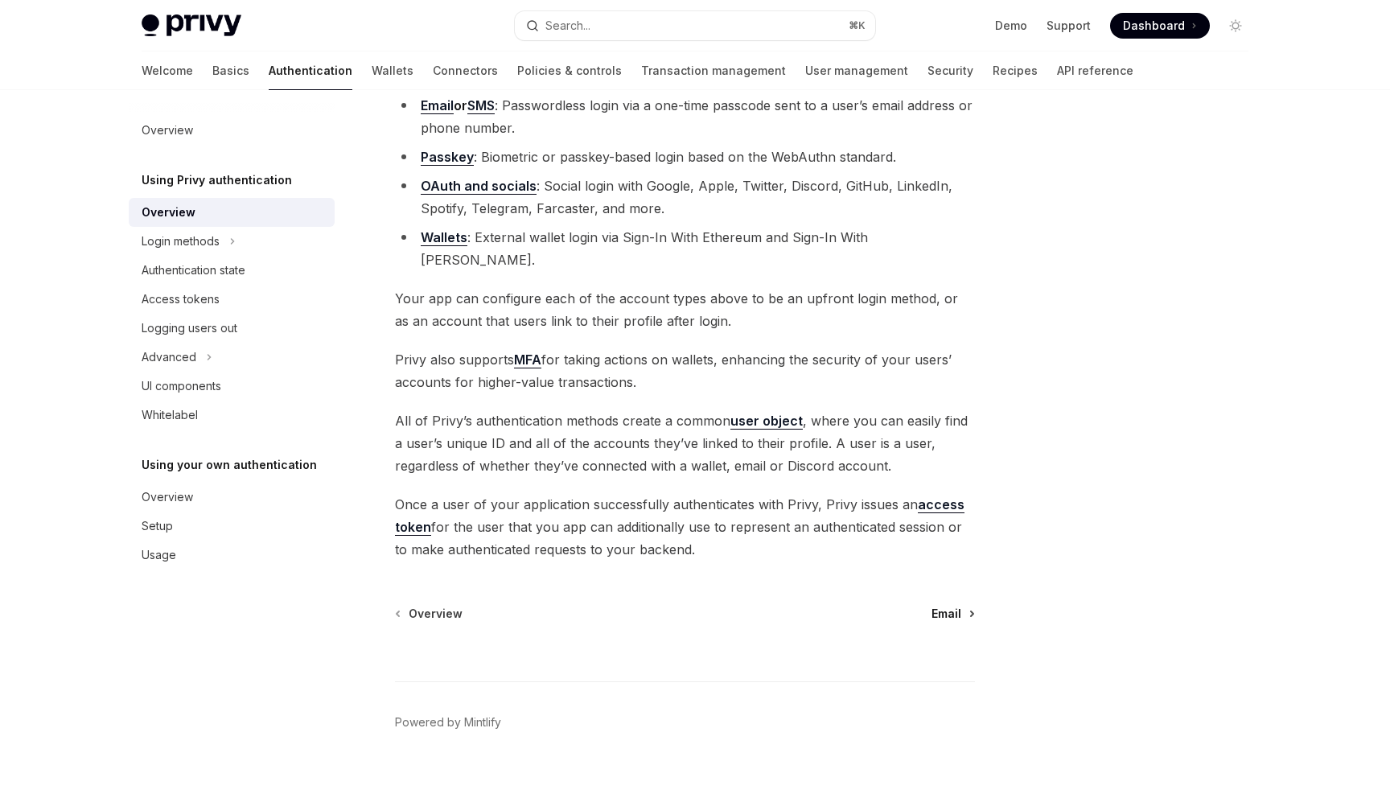
click at [938, 606] on span "Email" at bounding box center [947, 614] width 30 height 16
type textarea "*"
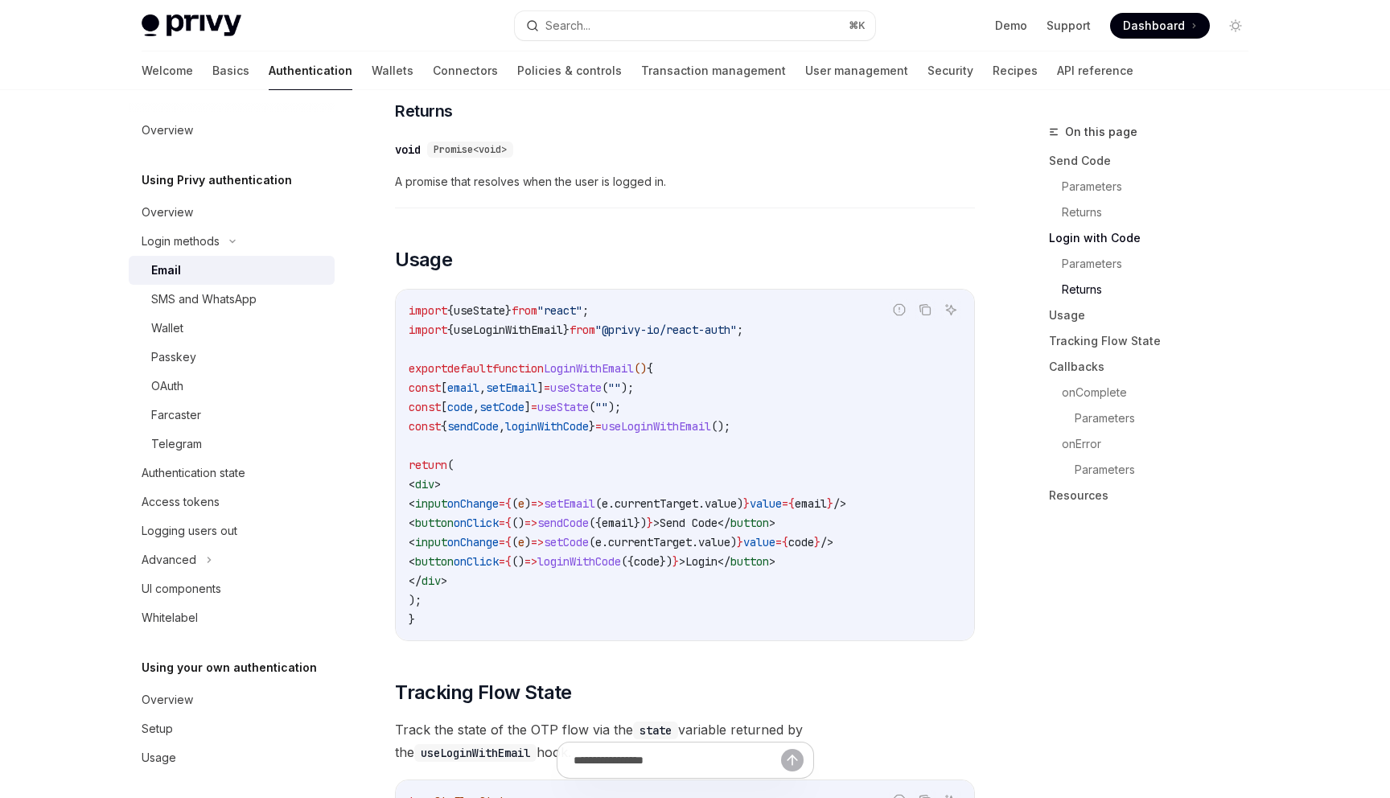
scroll to position [1236, 0]
click at [595, 321] on span "from" at bounding box center [583, 328] width 26 height 14
copy code "import { useLoginWithEmail } from "@privy-io/react-auth" ;"
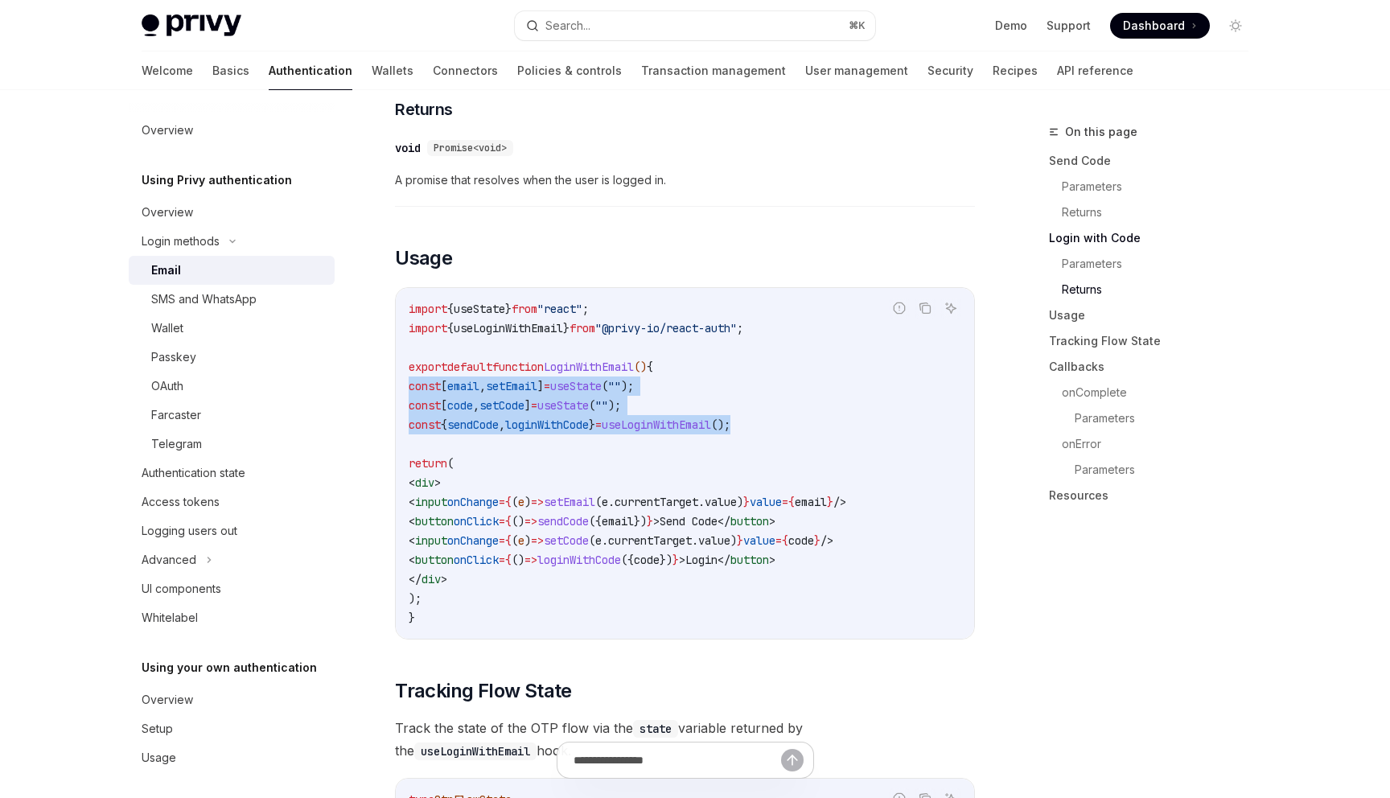
drag, startPoint x: 801, startPoint y: 409, endPoint x: 392, endPoint y: 368, distance: 411.6
click at [392, 368] on div "Login methods Email OpenAI Open in ChatGPT OpenAI Open in ChatGPT Privy enables…" at bounding box center [534, 809] width 888 height 3846
copy code "const [ email , setEmail ] = useState ( "" ); const [ code , setCode ] = useSta…"
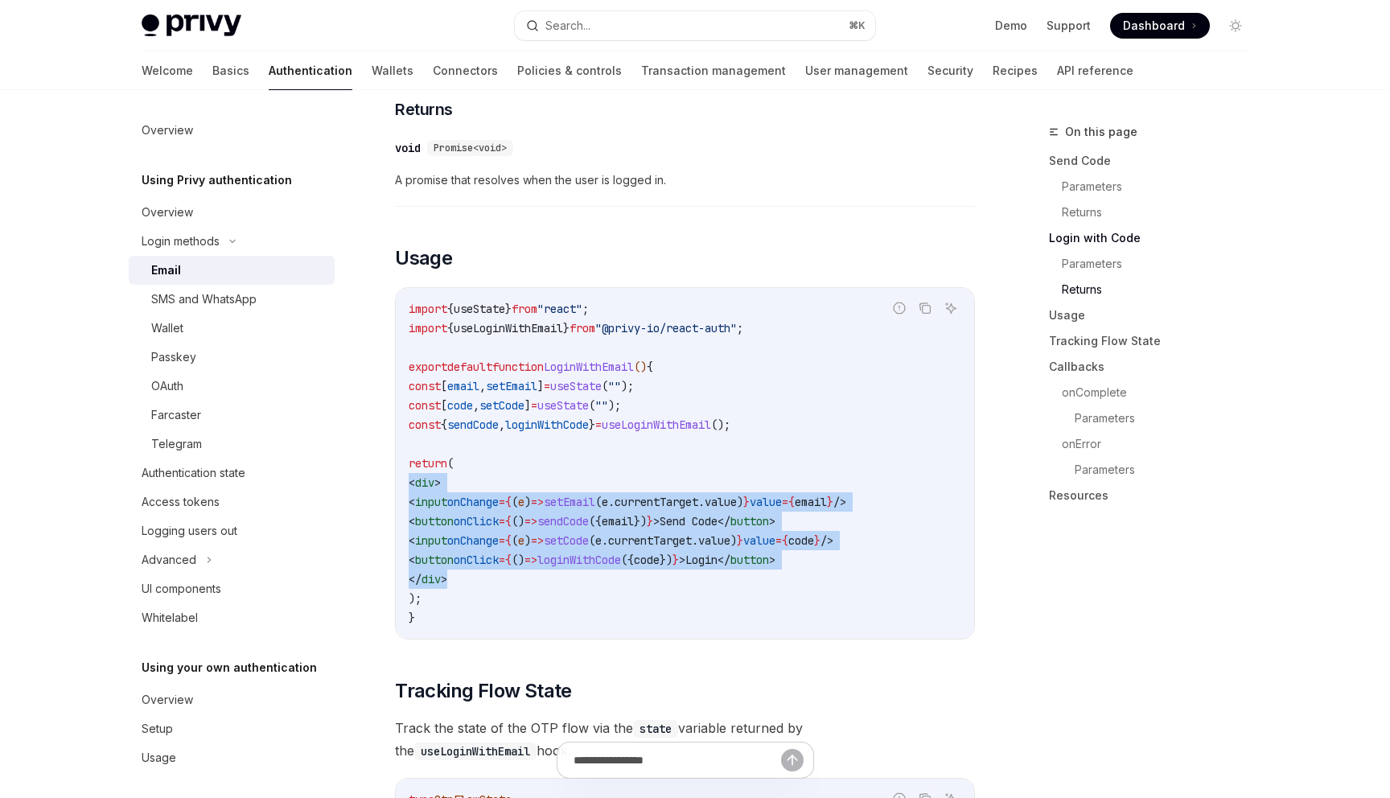
drag, startPoint x: 493, startPoint y: 563, endPoint x: 369, endPoint y: 477, distance: 151.6
click at [369, 477] on div "Login methods Email OpenAI Open in ChatGPT OpenAI Open in ChatGPT Privy enables…" at bounding box center [534, 809] width 888 height 3846
copy code "< div > < input onChange = { ( e ) => setEmail ( e . currentTarget . value ) } …"
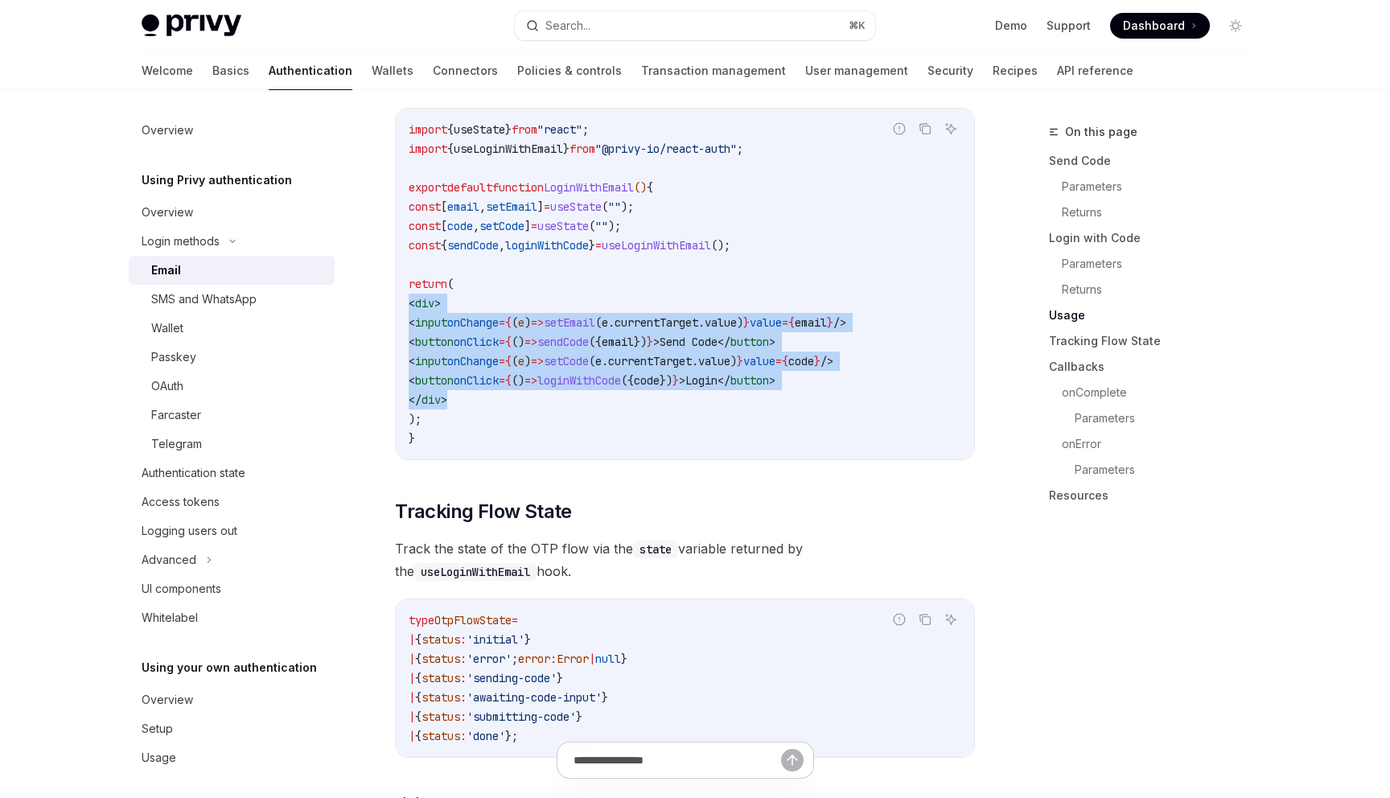
scroll to position [1432, 0]
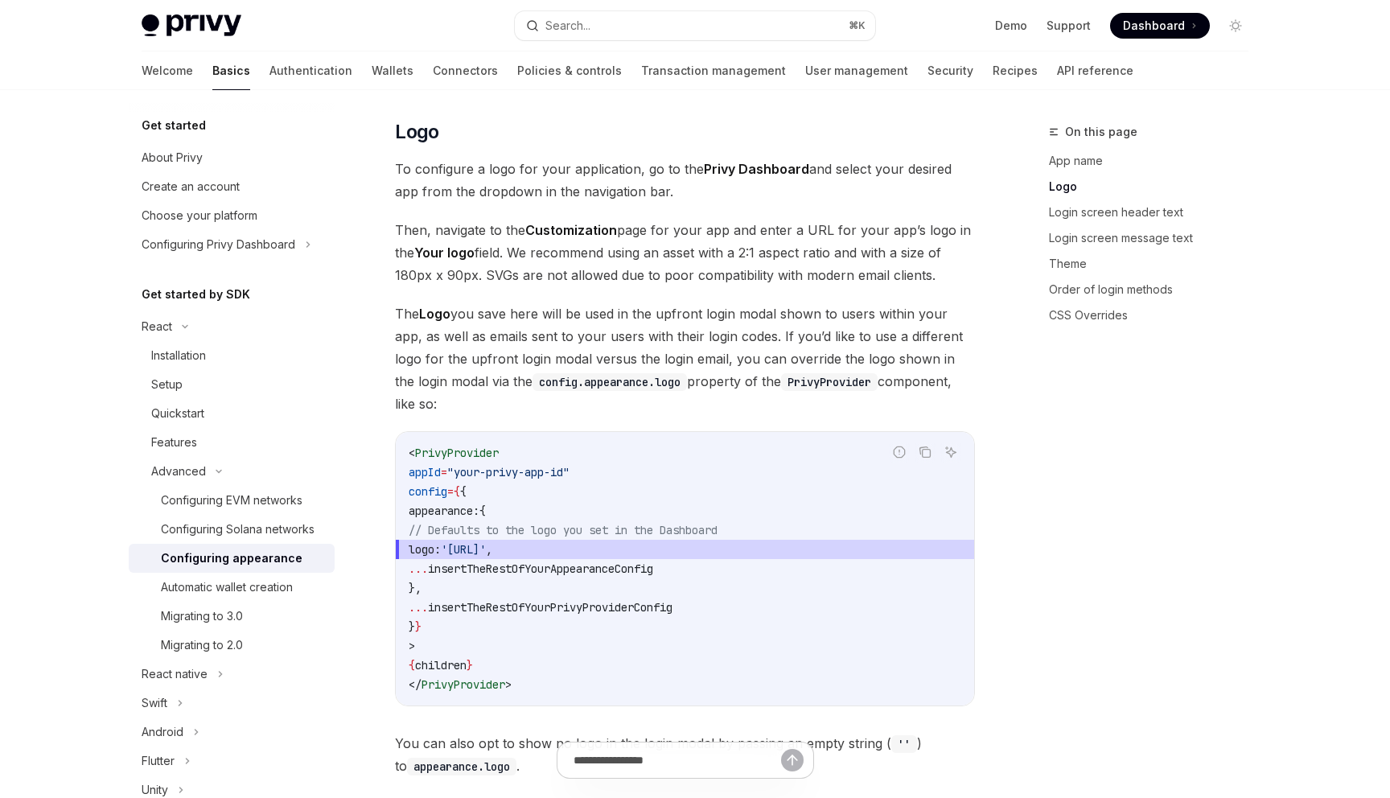
scroll to position [563, 0]
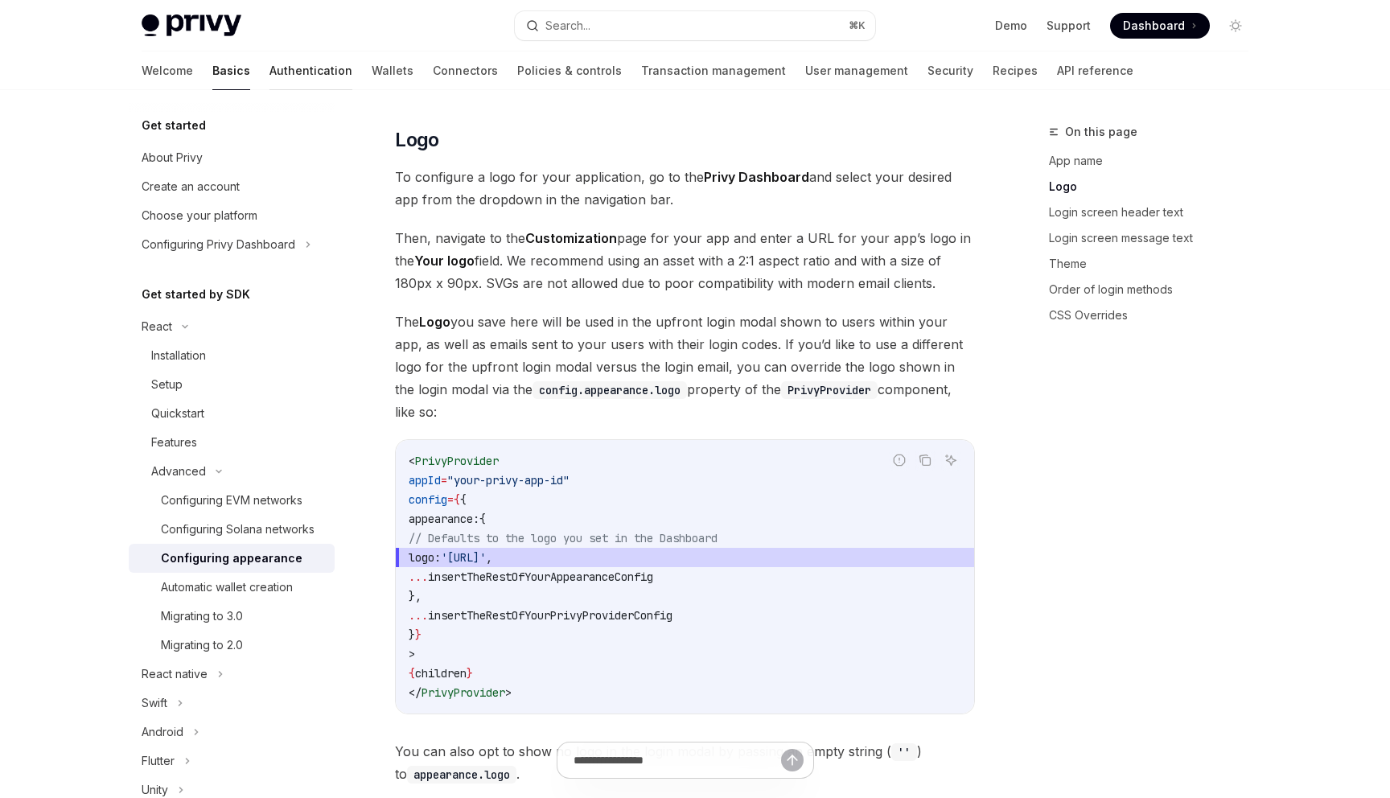
click at [270, 64] on link "Authentication" at bounding box center [311, 70] width 83 height 39
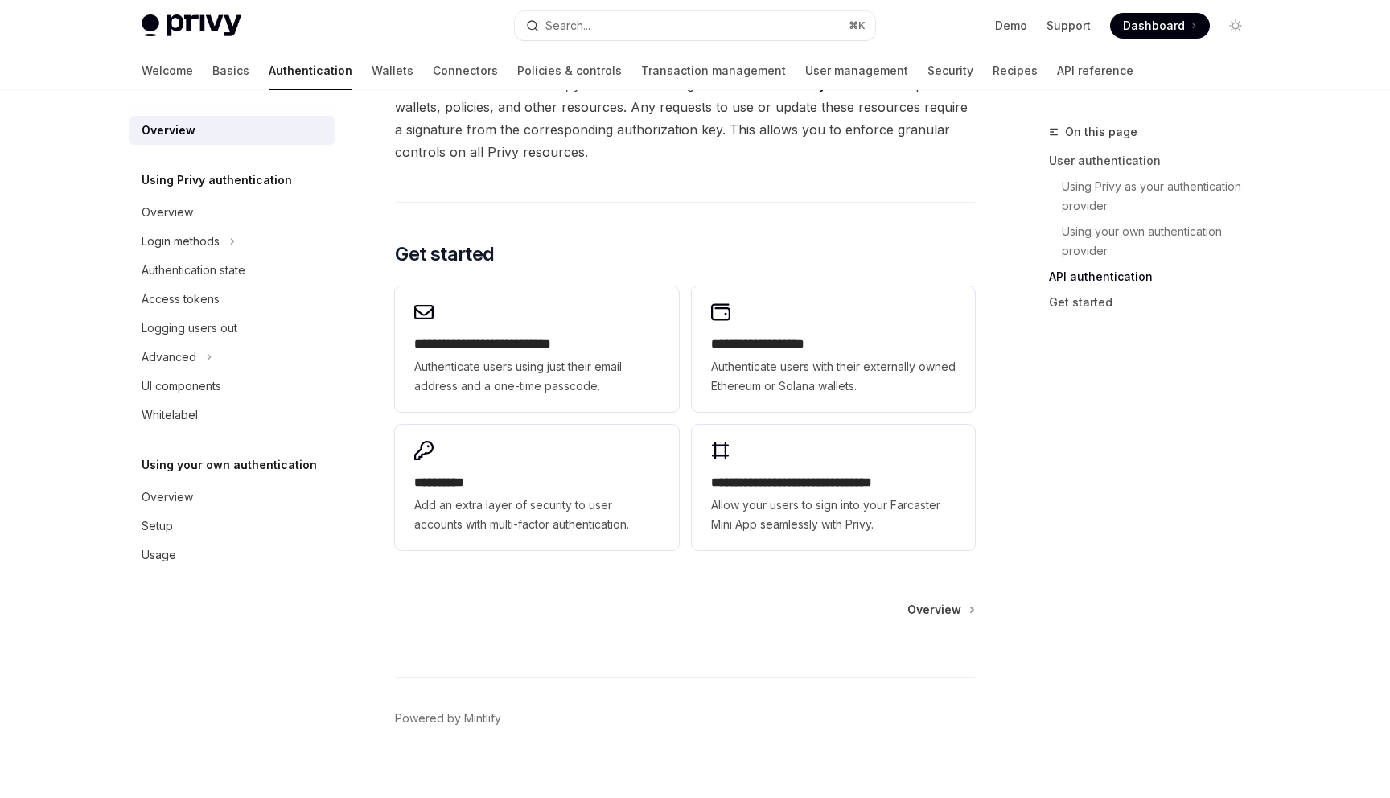
scroll to position [1225, 0]
click at [938, 606] on span "Overview" at bounding box center [935, 609] width 54 height 16
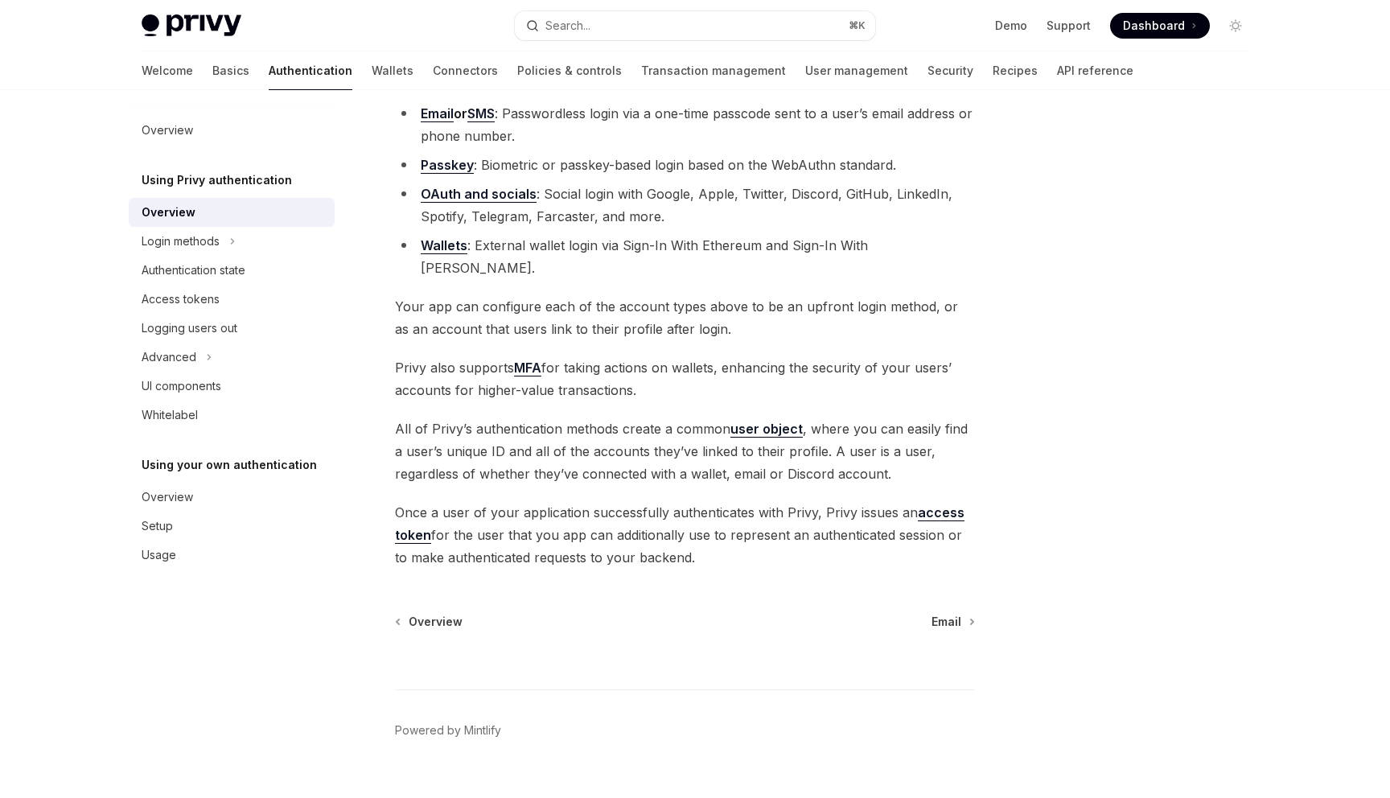
scroll to position [176, 0]
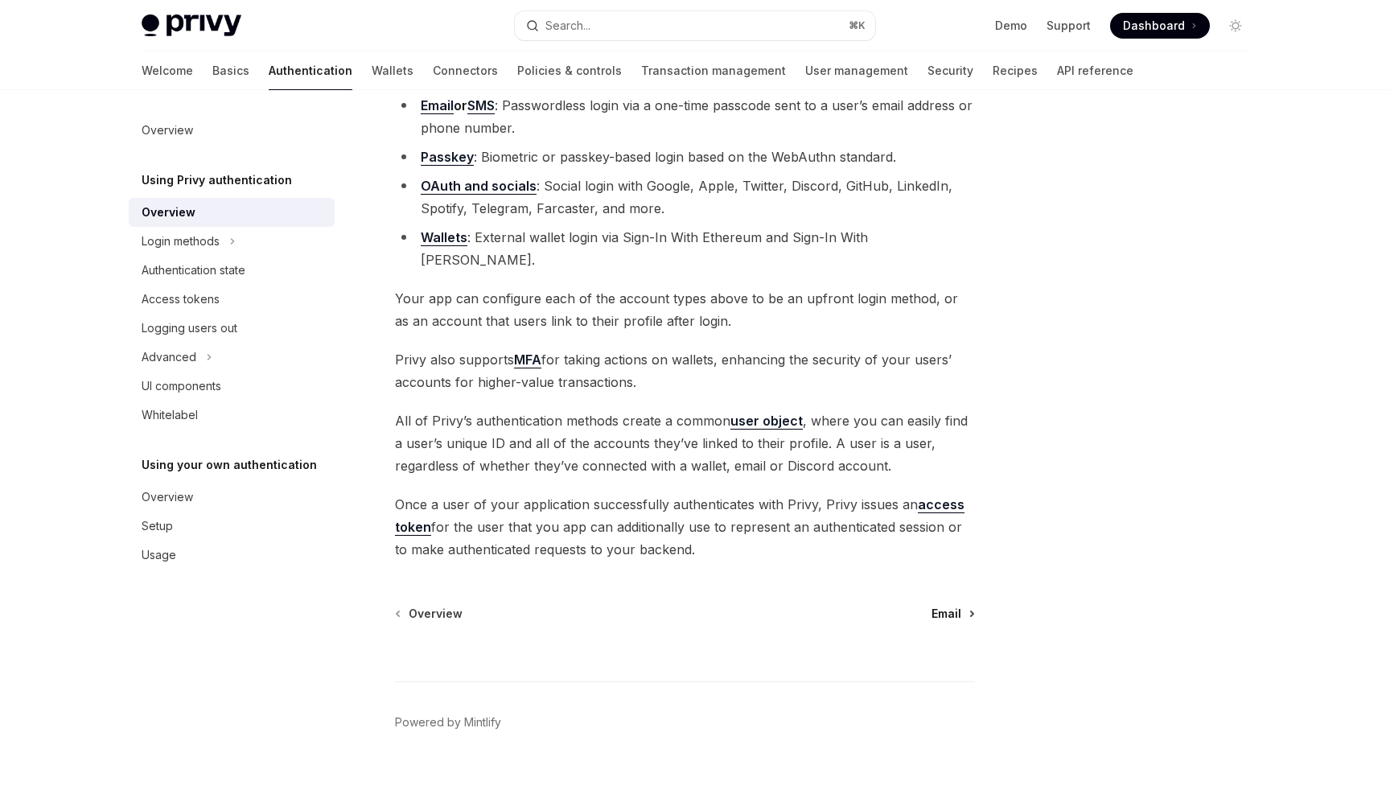
click at [954, 606] on span "Email" at bounding box center [947, 614] width 30 height 16
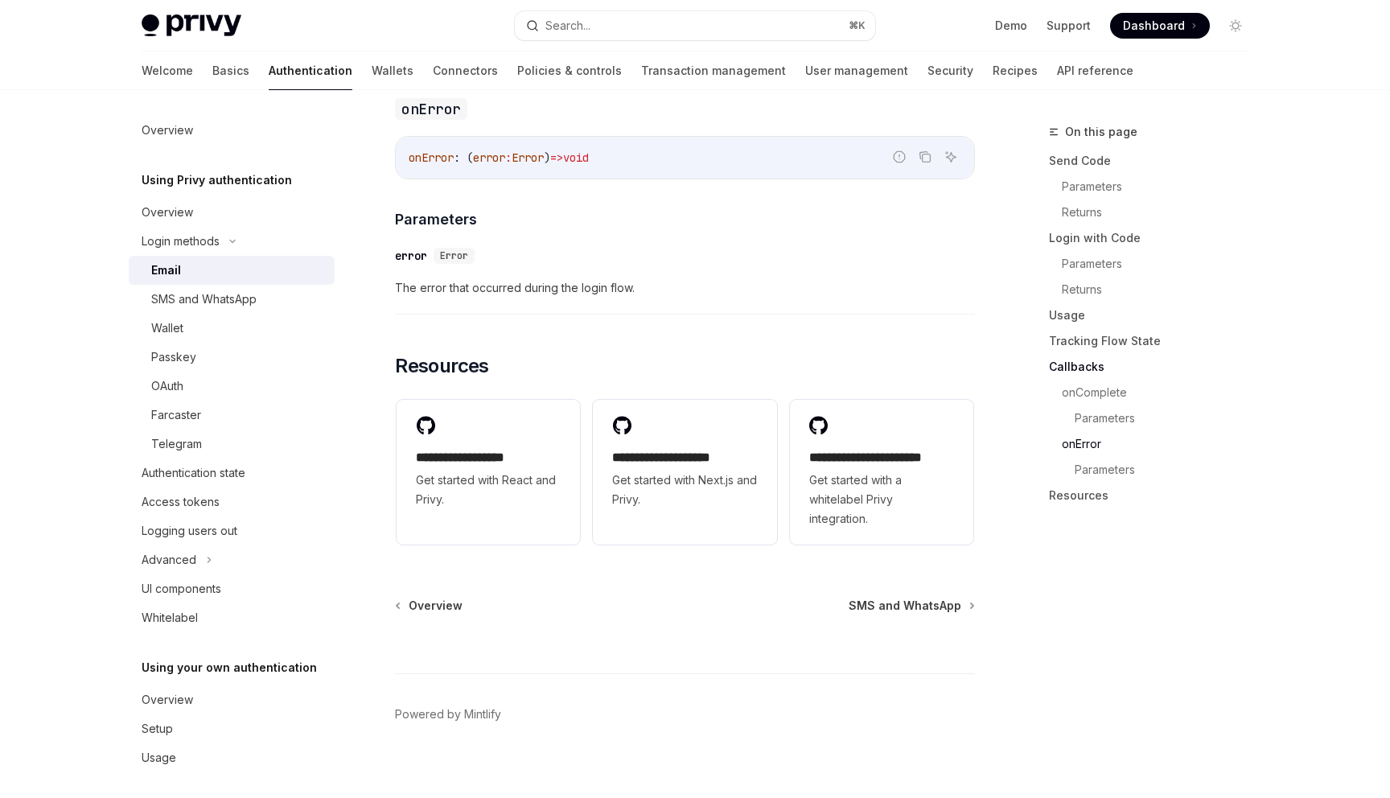
scroll to position [3162, 0]
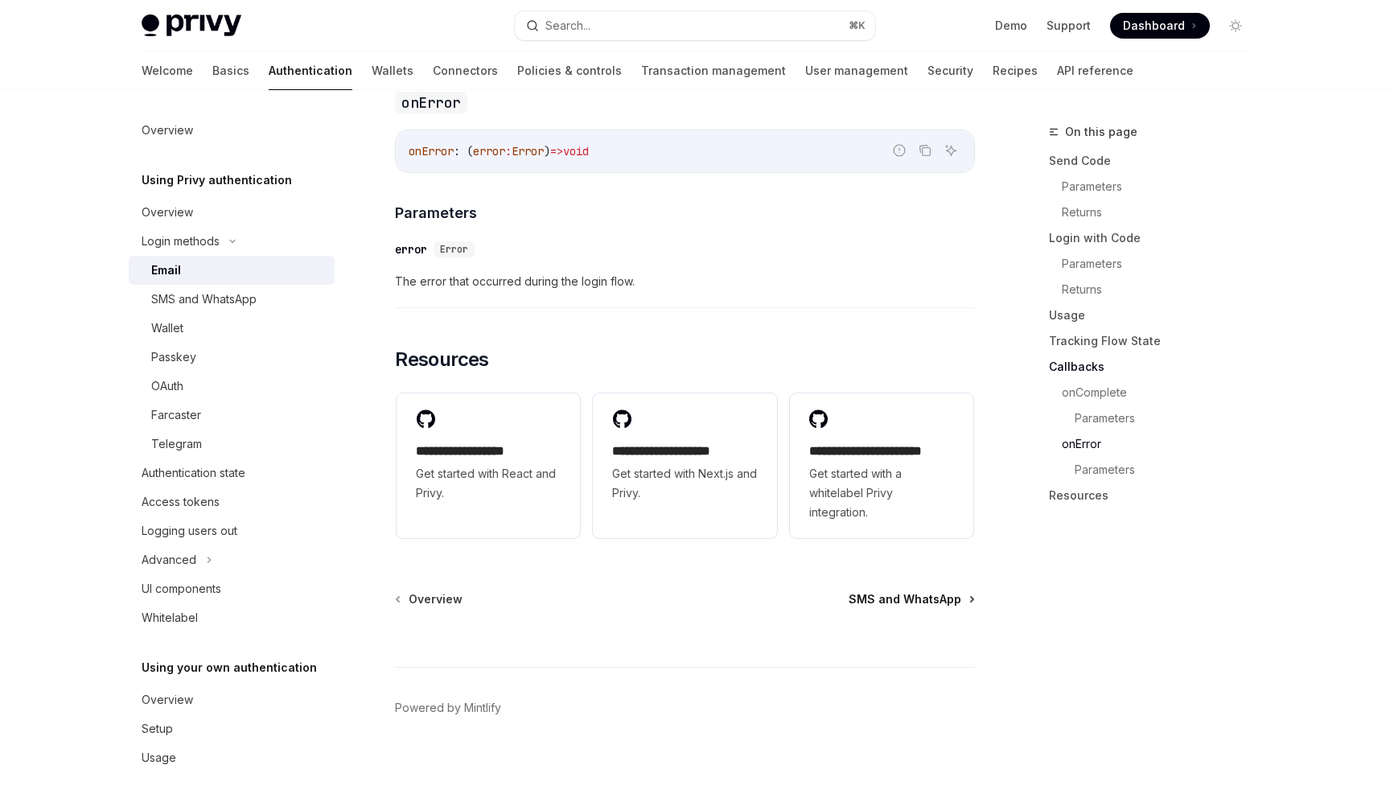
click at [908, 597] on span "SMS and WhatsApp" at bounding box center [905, 599] width 113 height 16
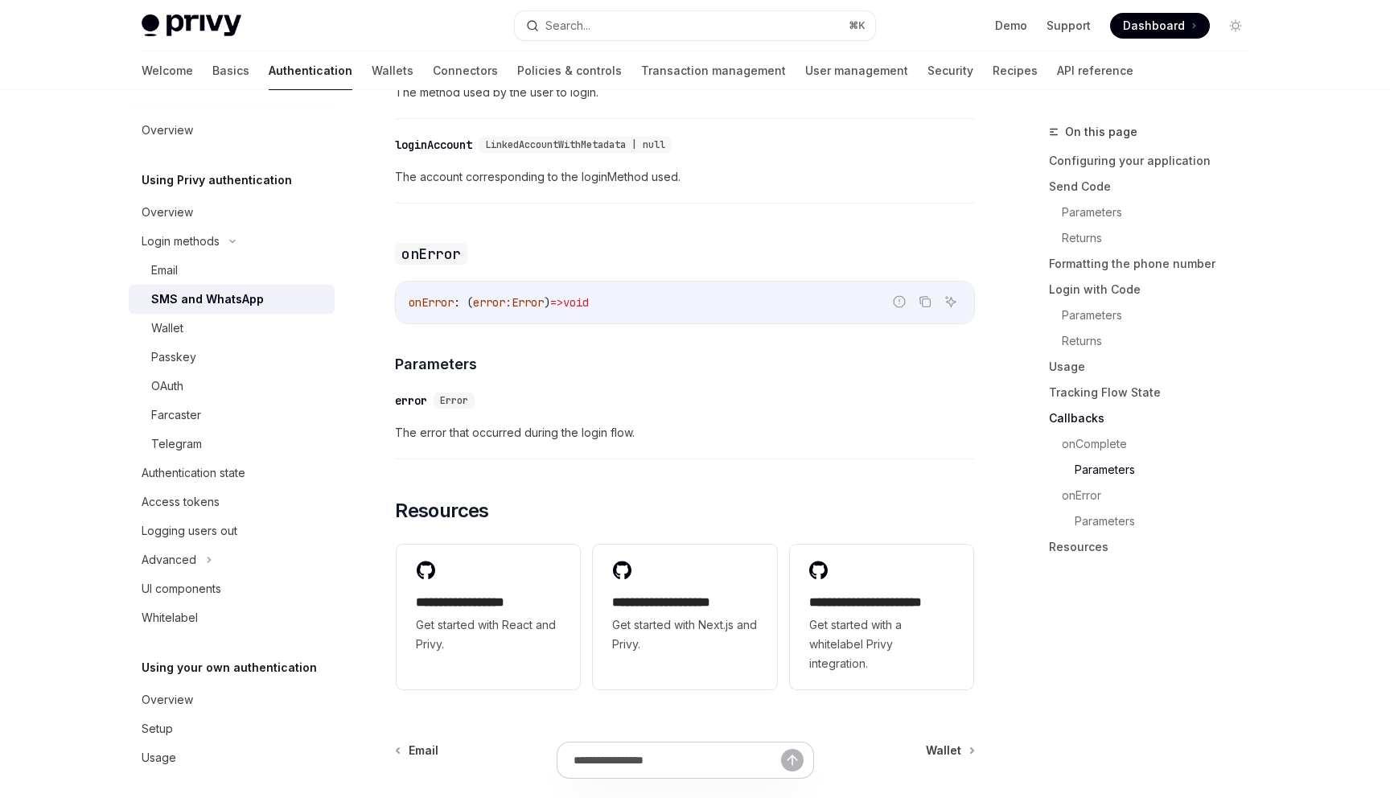
scroll to position [3886, 0]
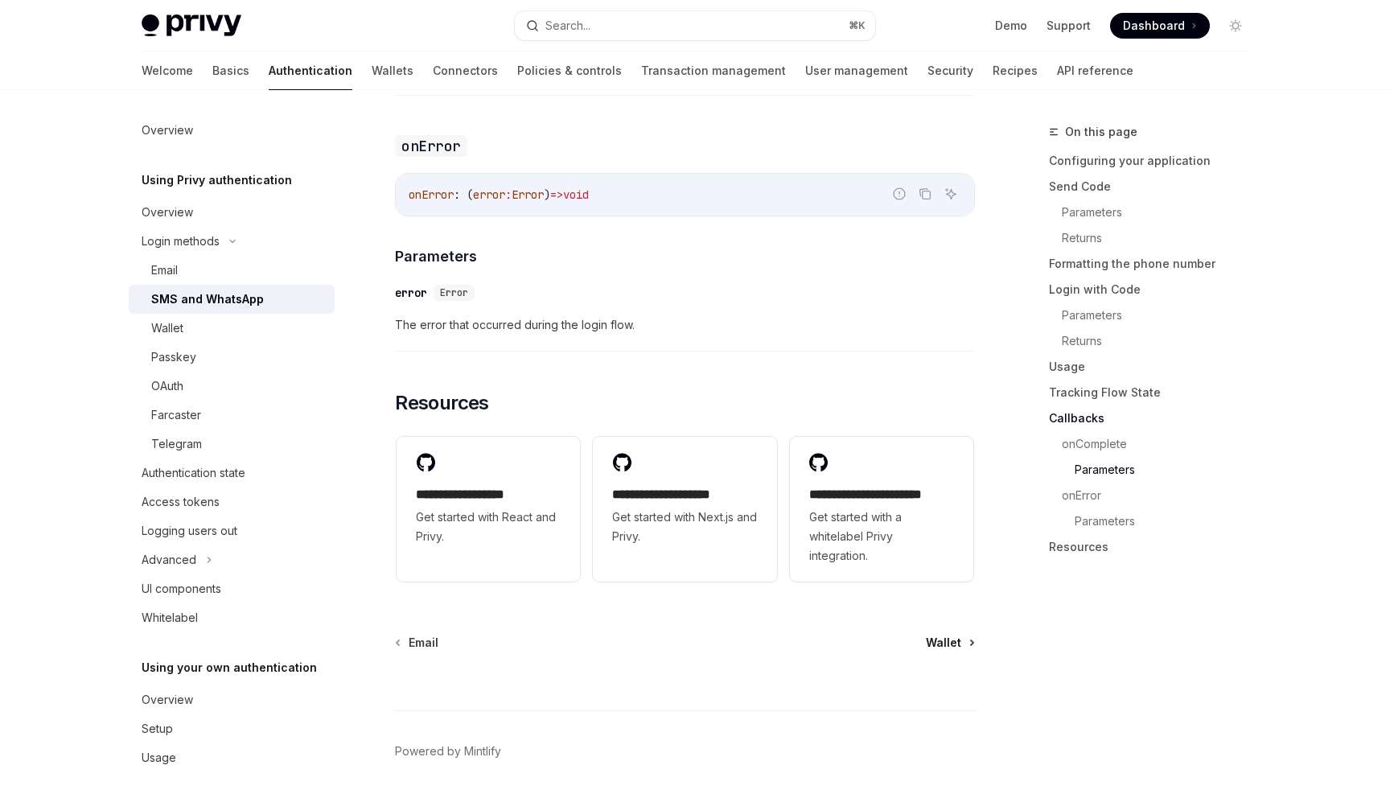
click at [931, 651] on span "Wallet" at bounding box center [943, 643] width 35 height 16
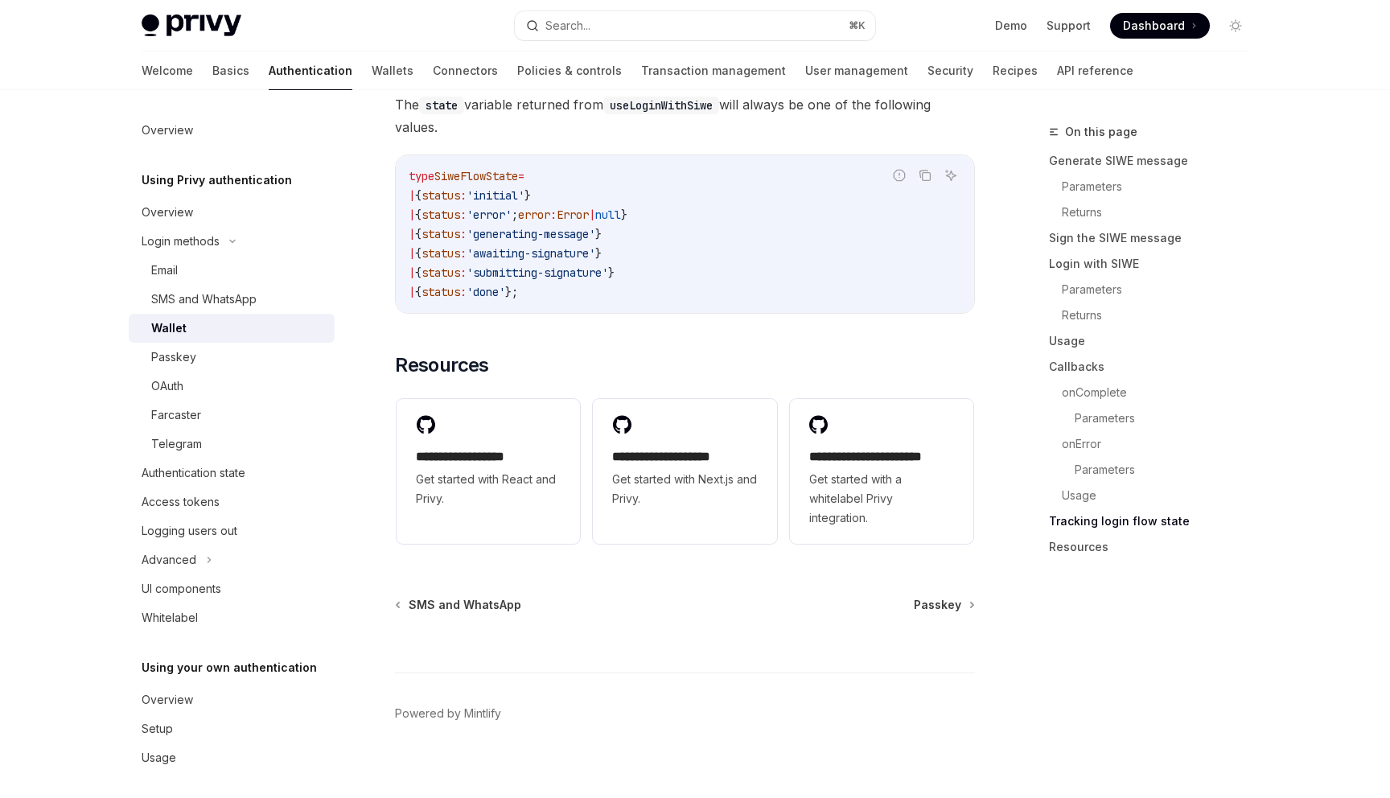
scroll to position [4089, 0]
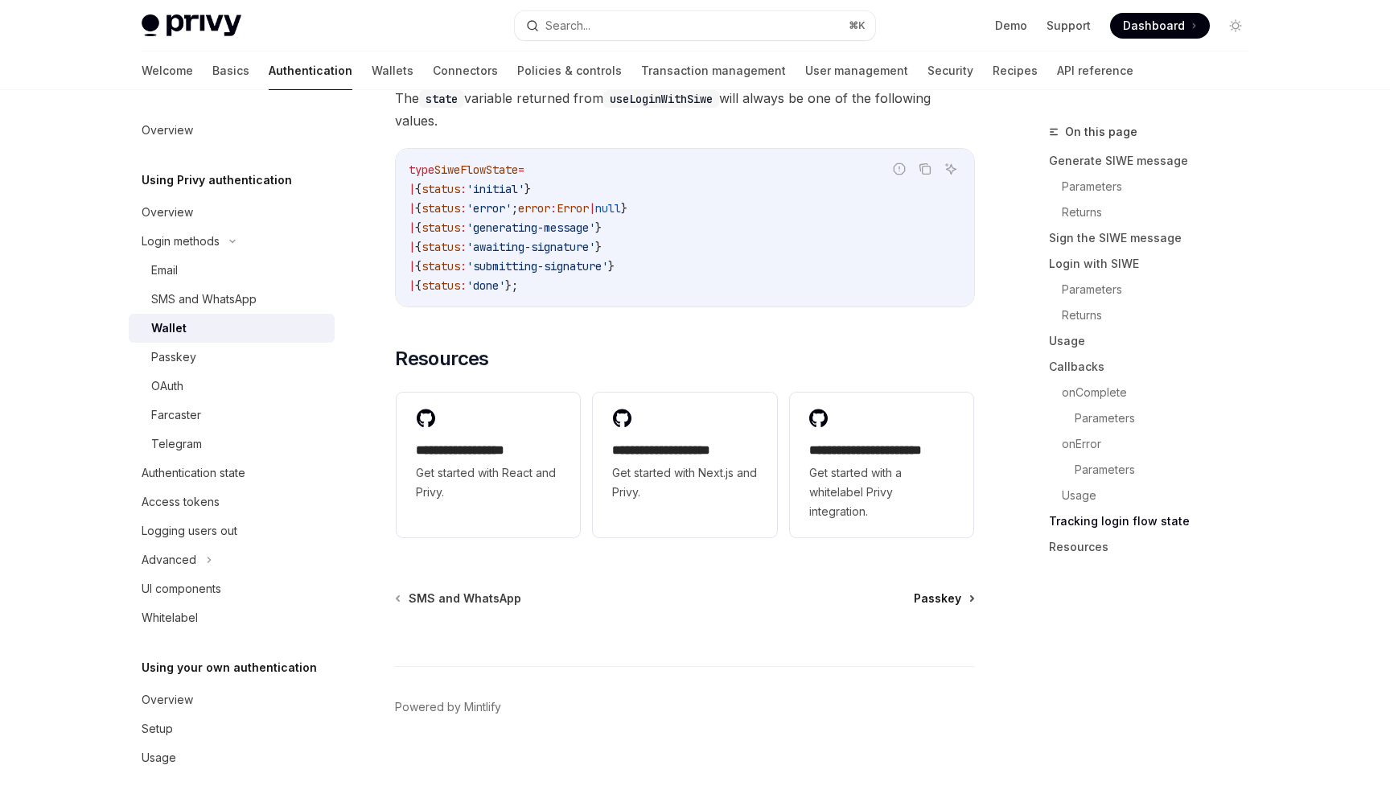
click at [943, 607] on span "Passkey" at bounding box center [937, 599] width 47 height 16
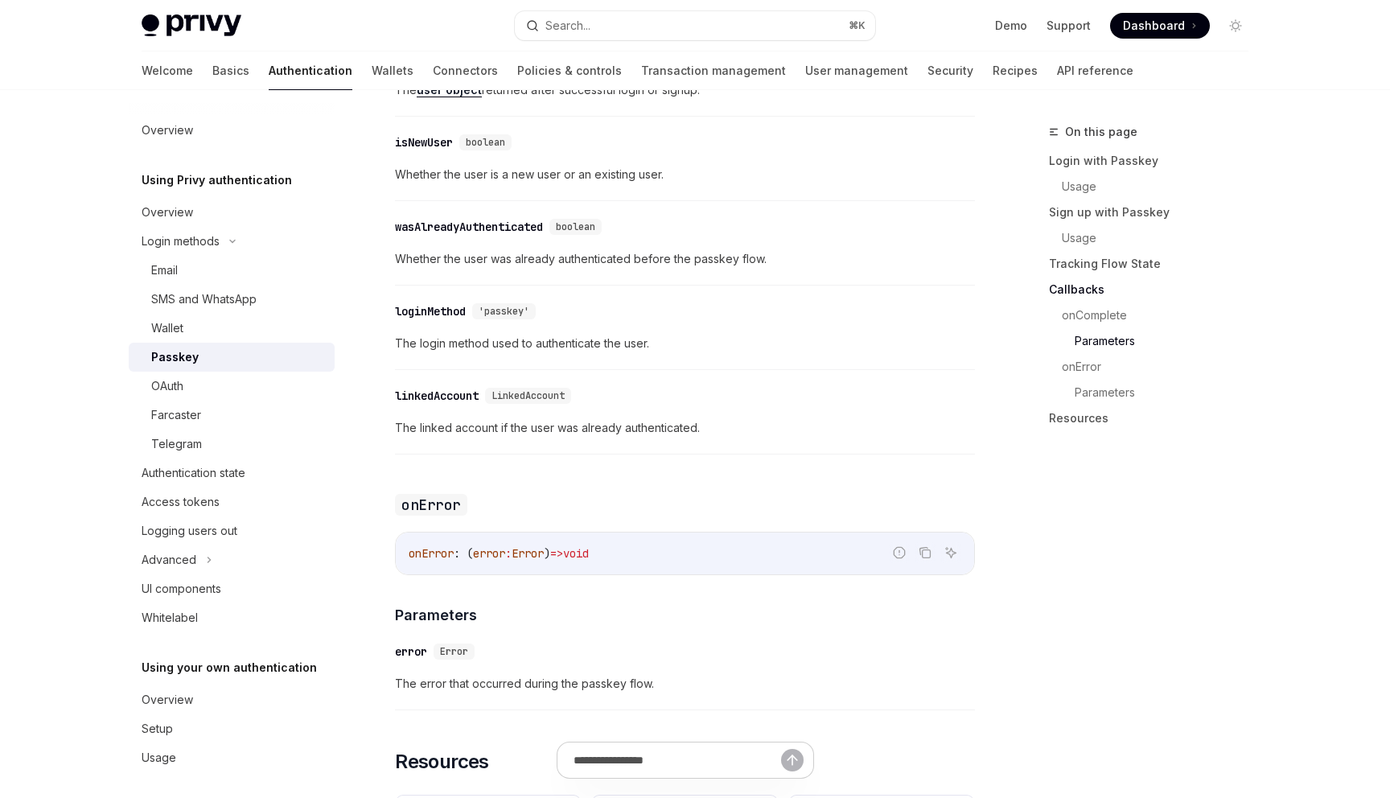
scroll to position [2300, 0]
click at [250, 468] on div "Authentication state" at bounding box center [233, 472] width 183 height 19
type textarea "*"
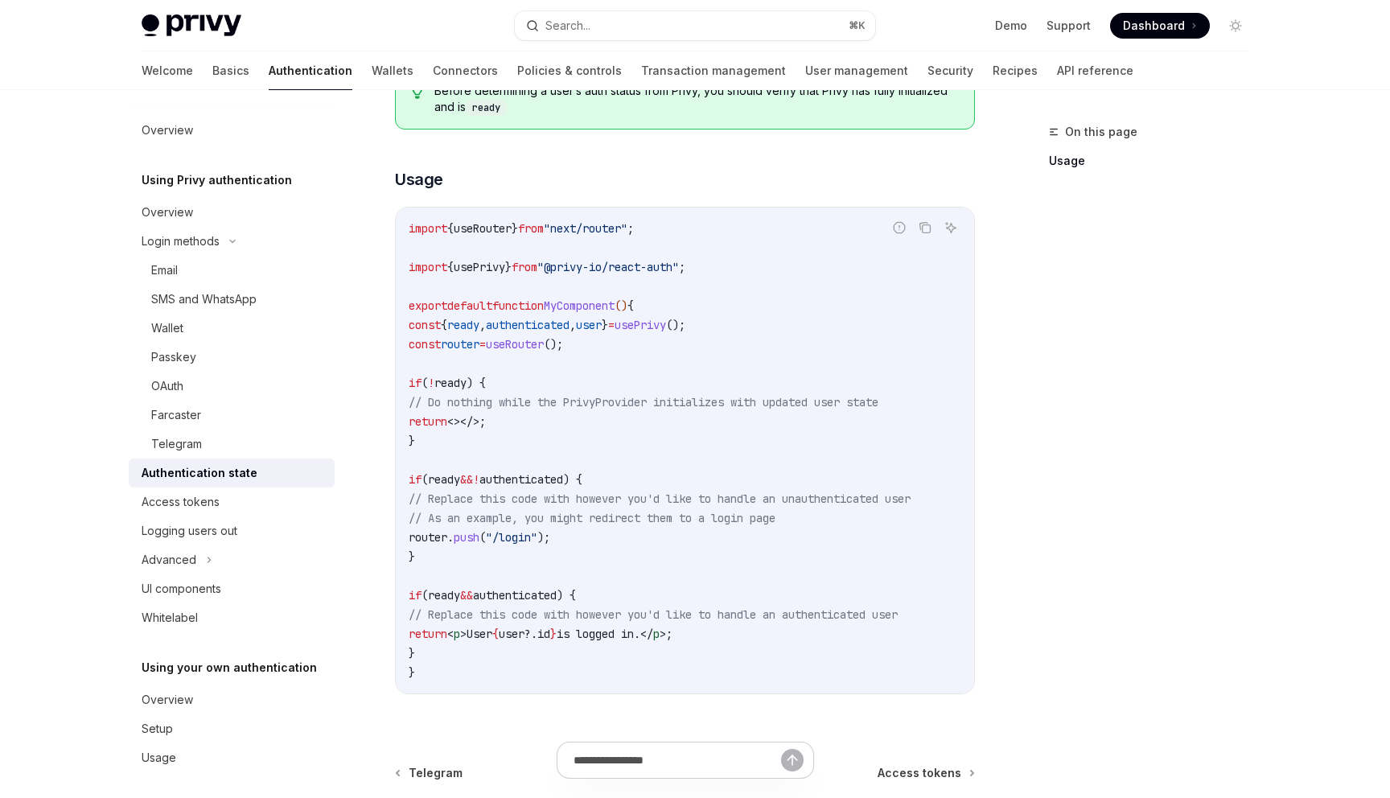
scroll to position [337, 0]
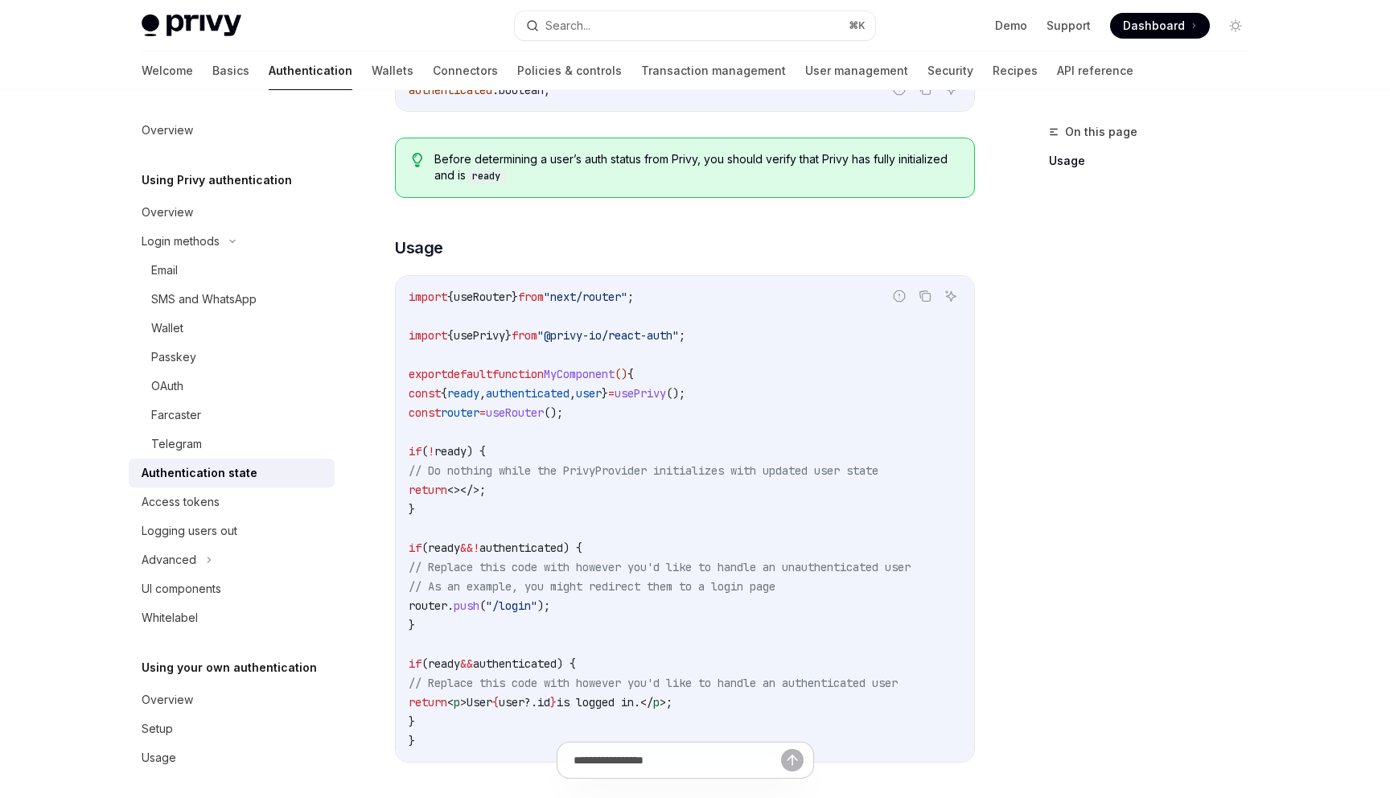
click at [549, 394] on span "authenticated" at bounding box center [528, 393] width 84 height 14
copy code "const { ready , authenticated , user } = usePrivy ();"
